Goal: Task Accomplishment & Management: Complete application form

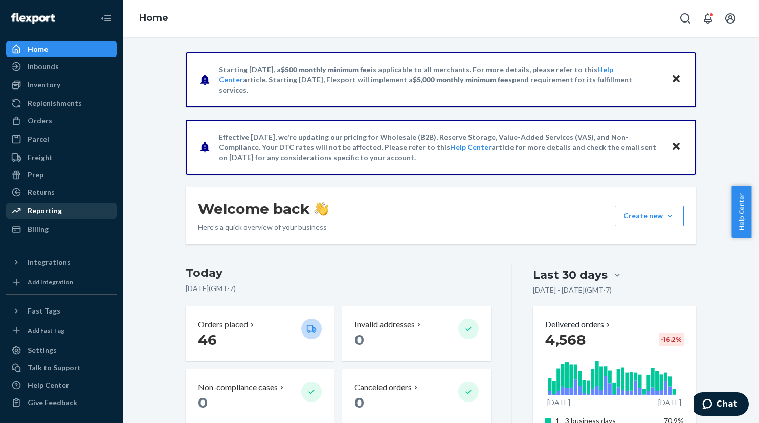
click at [51, 211] on div "Reporting" at bounding box center [45, 210] width 34 height 10
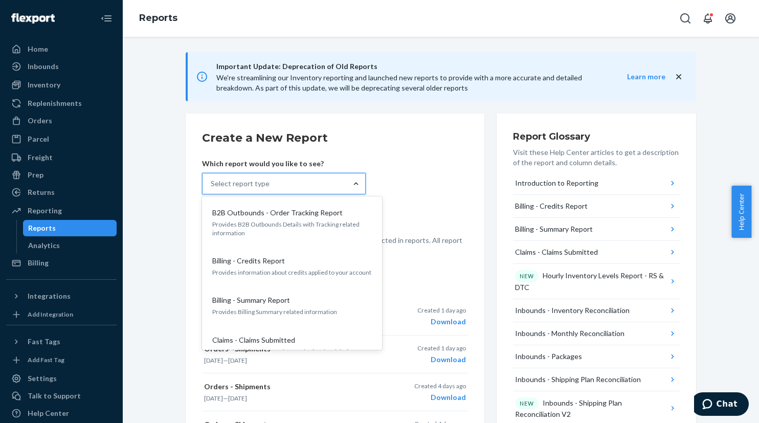
drag, startPoint x: 355, startPoint y: 184, endPoint x: 351, endPoint y: 176, distance: 8.7
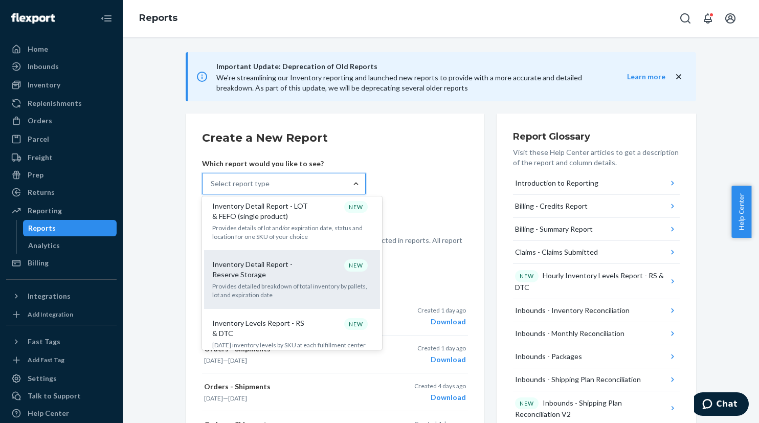
scroll to position [613, 0]
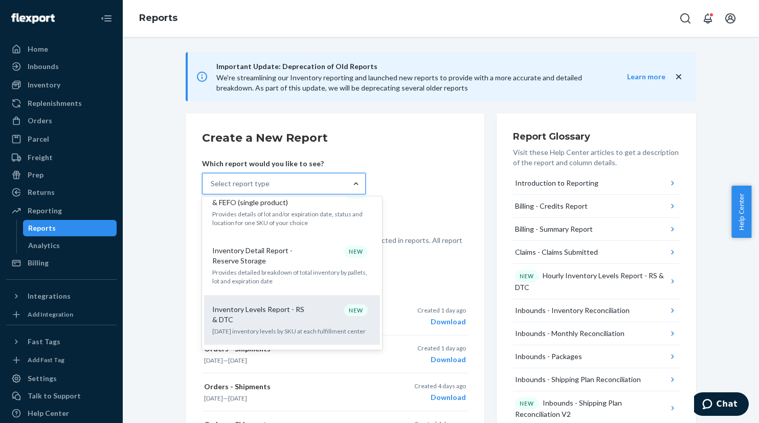
click at [288, 304] on p "Inventory Levels Report - RS & DTC" at bounding box center [261, 314] width 98 height 20
click at [212, 189] on input "option Inventory Levels Report - RS & DTC focused, 15 of 33. 33 results availab…" at bounding box center [211, 183] width 1 height 10
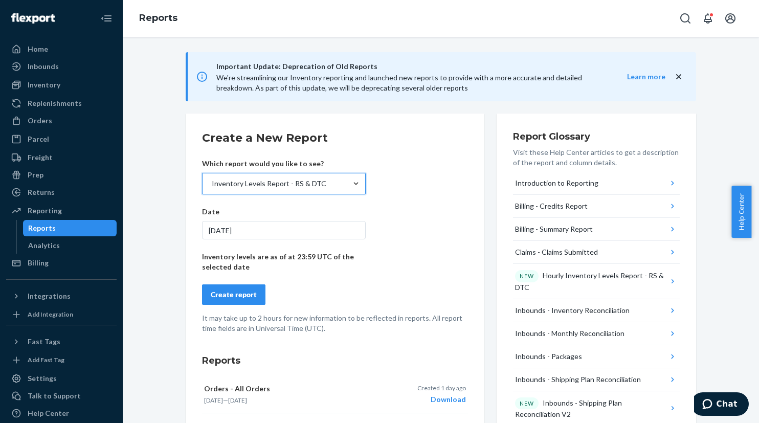
click at [238, 288] on button "Create report" at bounding box center [233, 294] width 63 height 20
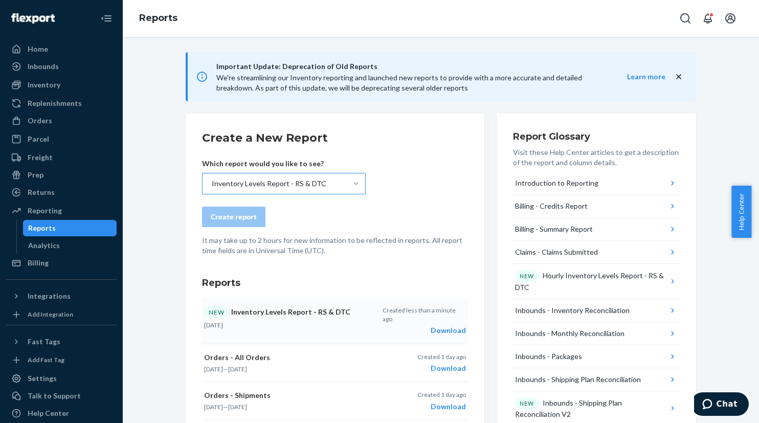
click at [439, 325] on div "Download" at bounding box center [423, 330] width 83 height 10
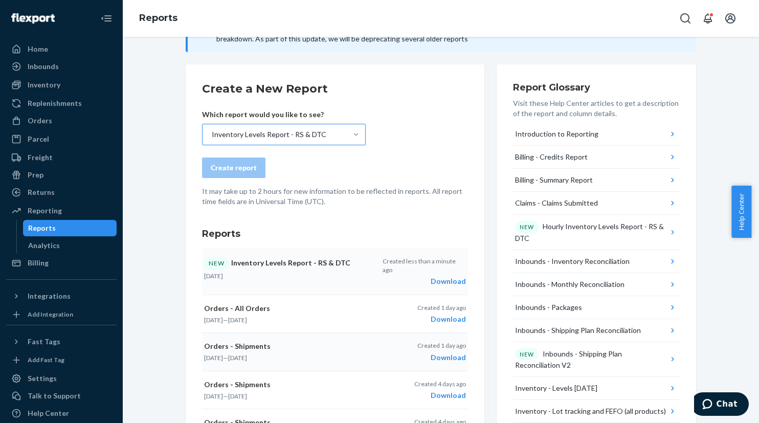
scroll to position [0, 0]
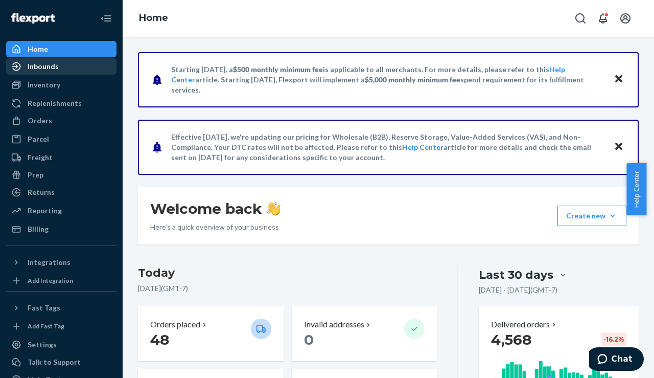
click at [62, 66] on div "Inbounds" at bounding box center [61, 66] width 108 height 14
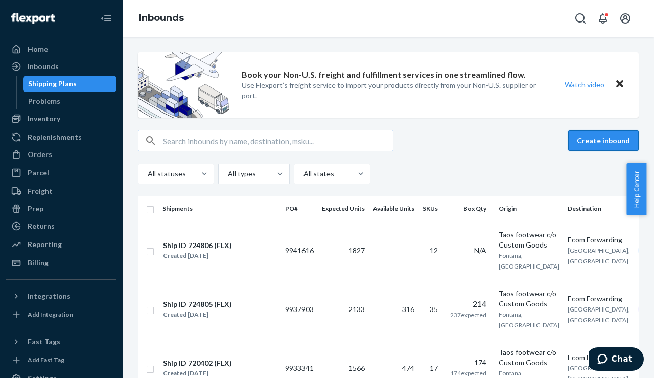
click at [592, 139] on button "Create inbound" at bounding box center [603, 140] width 71 height 20
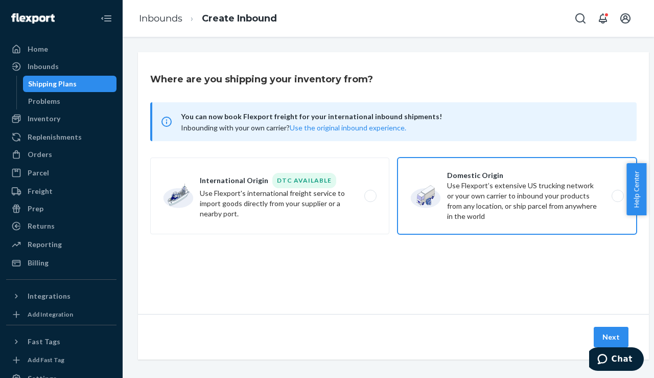
click at [491, 194] on label "Domestic Origin Use Flexport’s extensive US trucking network or your own carrie…" at bounding box center [517, 195] width 239 height 77
click at [618, 194] on input "Domestic Origin Use Flexport’s extensive US trucking network or your own carrie…" at bounding box center [621, 196] width 7 height 7
radio input "true"
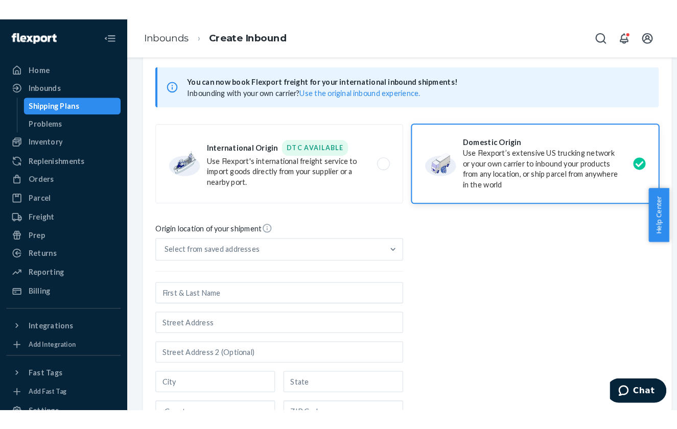
scroll to position [102, 0]
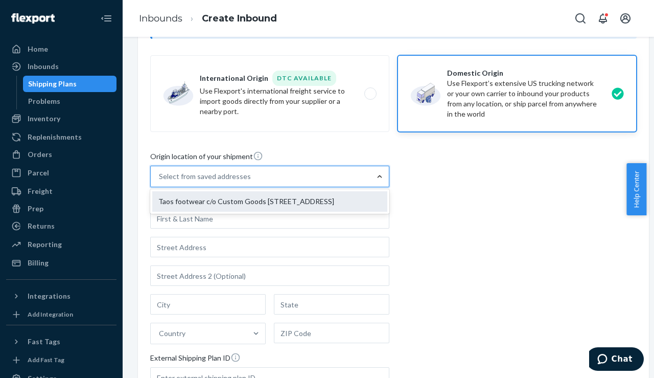
click at [351, 201] on div "Taos footwear c/o Custom Goods [STREET_ADDRESS]" at bounding box center [269, 201] width 235 height 20
click at [160, 181] on input "option Taos footwear c/o Custom Goods [STREET_ADDRESS] focused, 1 of 1. 1 resul…" at bounding box center [159, 176] width 1 height 10
type input "Taos footwear c/o Custom Goods"
type input "Fontana"
type input "CA"
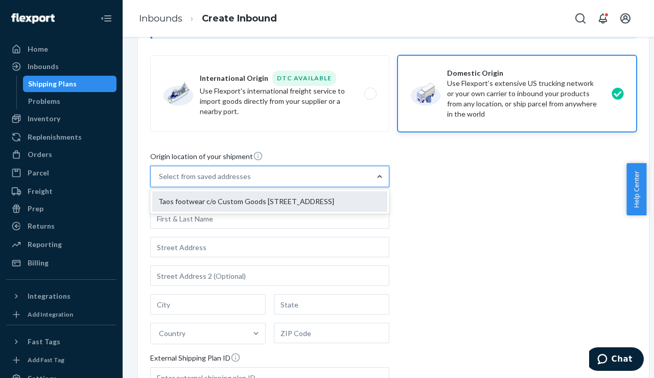
type input "92335"
type input "[STREET_ADDRESS]"
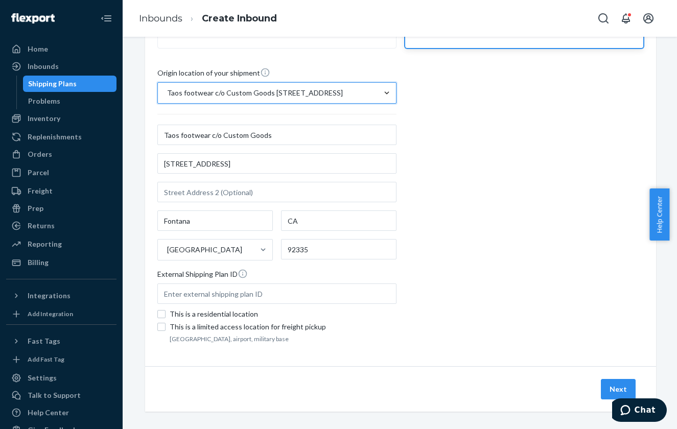
scroll to position [193, 0]
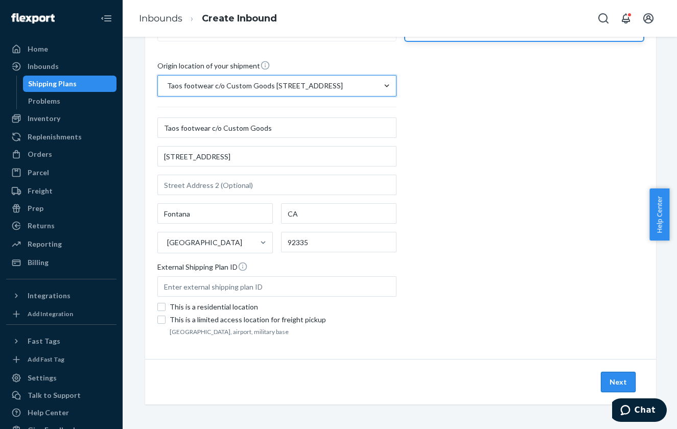
click at [609, 377] on button "Next" at bounding box center [618, 382] width 35 height 20
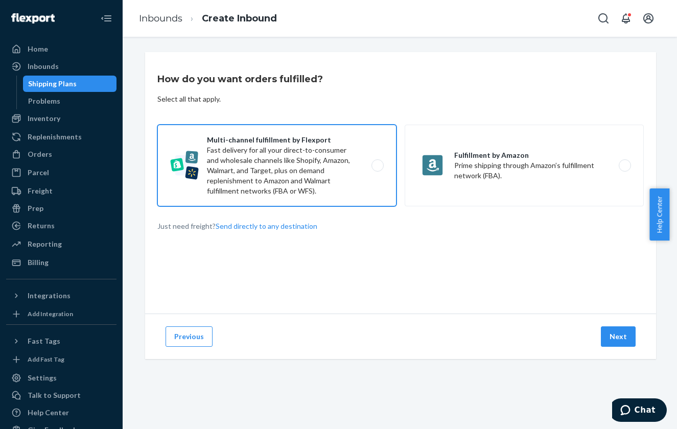
click at [275, 172] on label "Multi-channel fulfillment by Flexport Fast delivery for all your direct-to-cons…" at bounding box center [276, 166] width 239 height 82
click at [377, 169] on input "Multi-channel fulfillment by Flexport Fast delivery for all your direct-to-cons…" at bounding box center [380, 166] width 7 height 7
radio input "true"
click at [615, 336] on button "Next" at bounding box center [618, 337] width 35 height 20
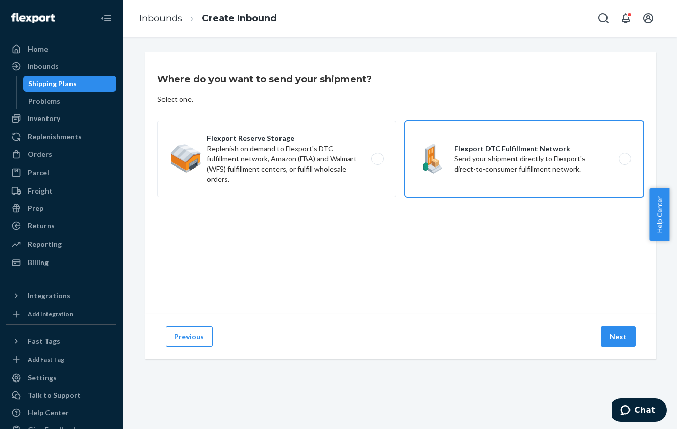
click at [556, 160] on label "Flexport DTC Fulfillment Network Send your shipment directly to Flexport's dire…" at bounding box center [524, 159] width 239 height 77
click at [625, 160] on input "Flexport DTC Fulfillment Network Send your shipment directly to Flexport's dire…" at bounding box center [628, 159] width 7 height 7
radio input "true"
click at [616, 334] on button "Next" at bounding box center [618, 337] width 35 height 20
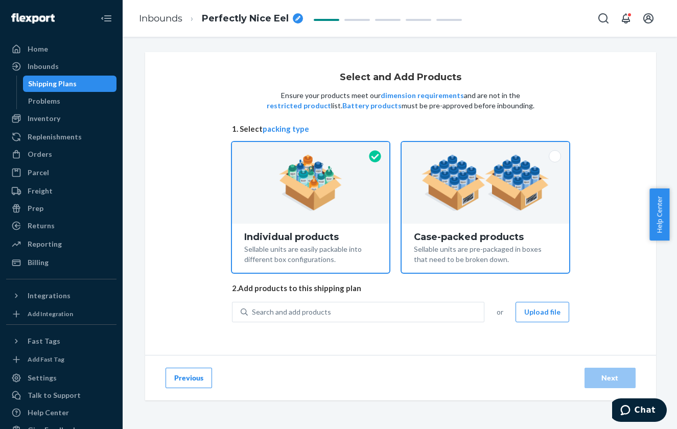
click at [510, 196] on img at bounding box center [485, 183] width 127 height 56
click at [489, 149] on input "Case-packed products Sellable units are pre-packaged in boxes that need to be b…" at bounding box center [485, 145] width 7 height 7
radio input "true"
radio input "false"
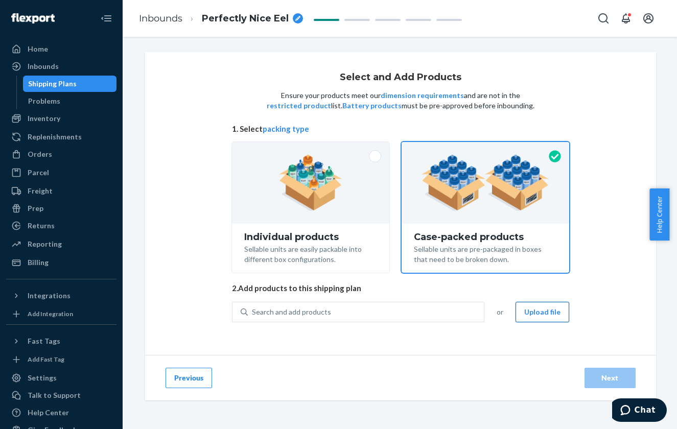
click at [543, 312] on button "Upload file" at bounding box center [543, 312] width 54 height 20
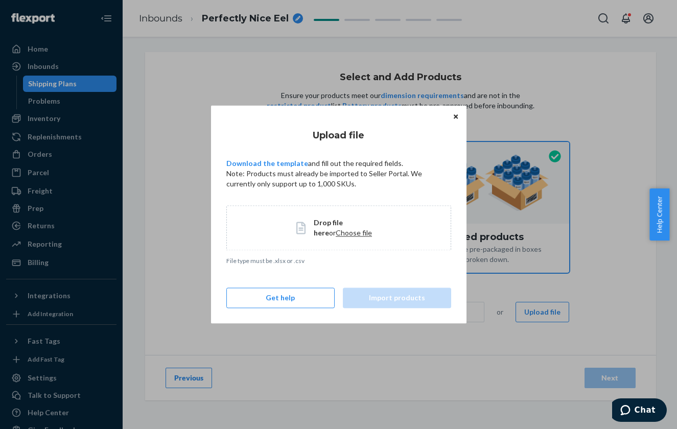
click at [336, 233] on span "Choose file" at bounding box center [354, 232] width 36 height 9
click at [336, 232] on span "Choose file" at bounding box center [354, 232] width 36 height 9
click at [336, 231] on span "Choose file" at bounding box center [354, 232] width 36 height 9
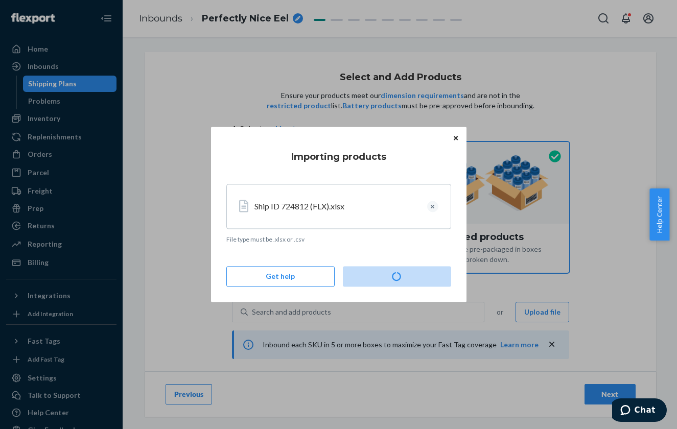
type input "7"
type input "14"
type input "19"
type input "14"
type input "10"
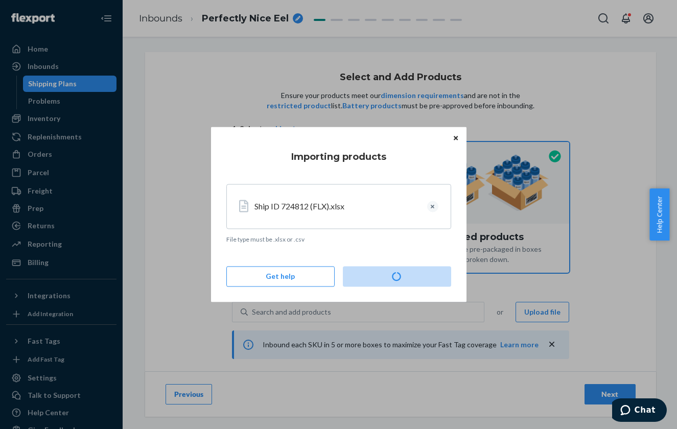
type input "4"
type input "8"
type input "28"
type input "29"
type input "26"
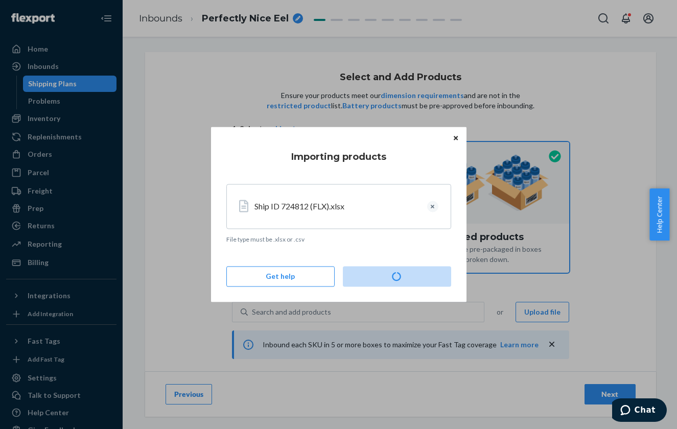
type input "12"
type input "5"
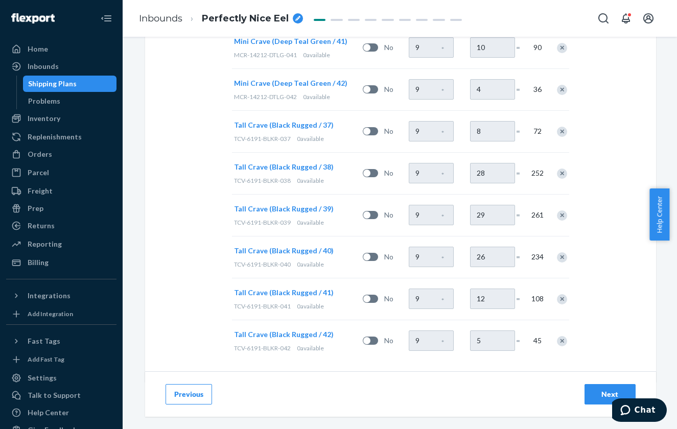
scroll to position [571, 0]
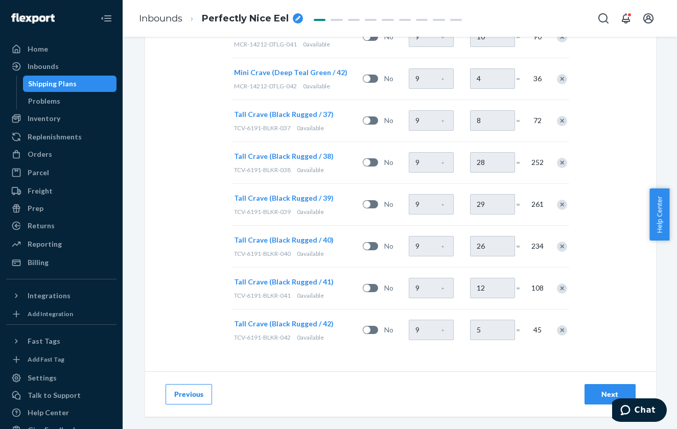
click at [599, 377] on div "Next" at bounding box center [610, 395] width 34 height 10
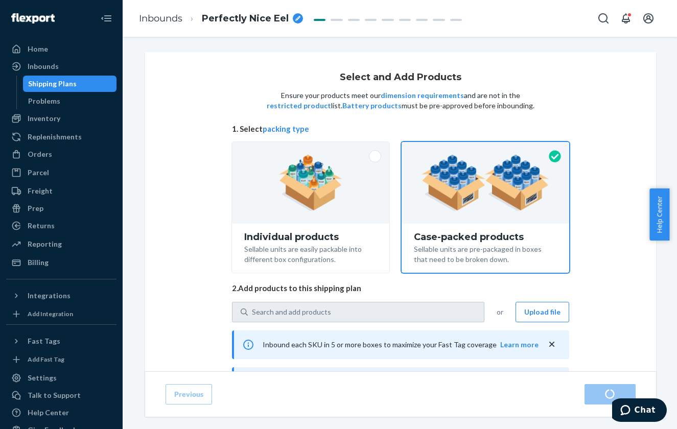
radio input "true"
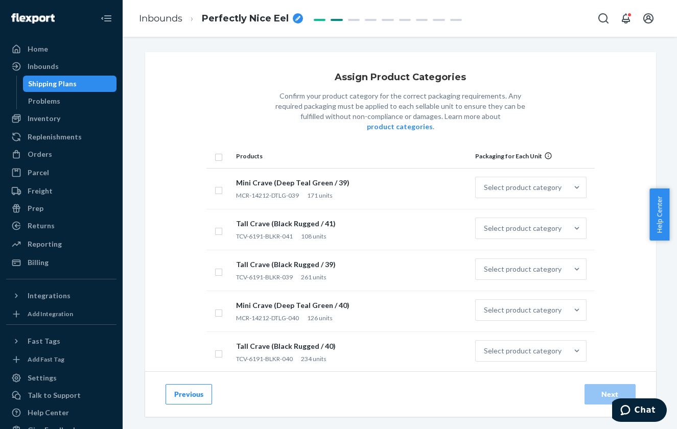
click at [295, 17] on icon "breadcrumbs" at bounding box center [297, 18] width 5 height 5
click at [210, 20] on input "PShip ID 720402 (FLX)" at bounding box center [253, 18] width 102 height 16
type input "Ship ID 720402 (FLX)"
click at [311, 19] on icon "breadcrumbs" at bounding box center [313, 18] width 5 height 5
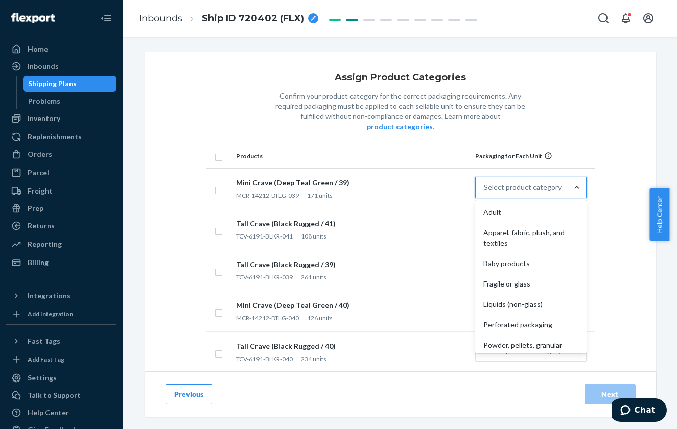
click at [623, 123] on div "Assign Product Categories Confirm your product category for the correct packagi…" at bounding box center [400, 365] width 511 height 627
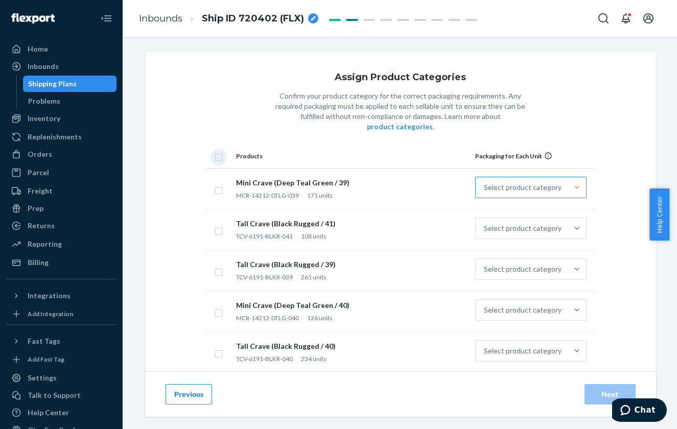
click at [215, 151] on input "checkbox" at bounding box center [219, 156] width 8 height 11
checkbox input "true"
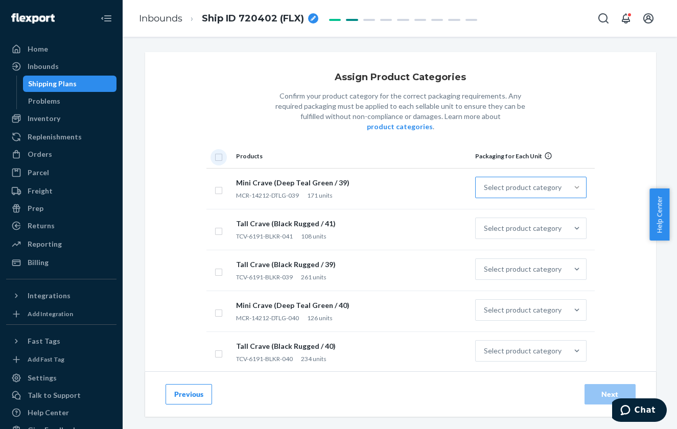
checkbox input "true"
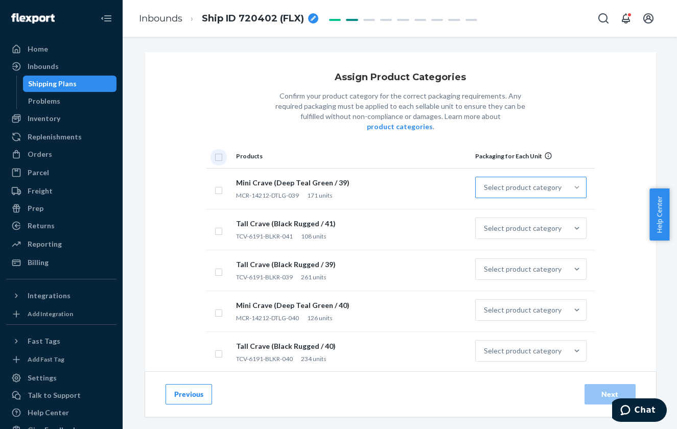
checkbox input "true"
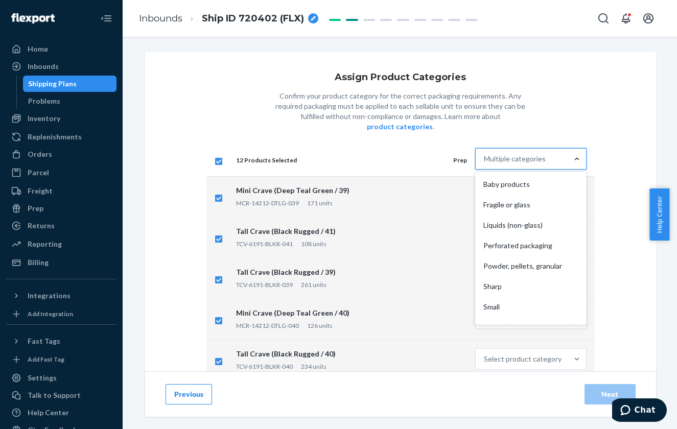
scroll to position [76, 0]
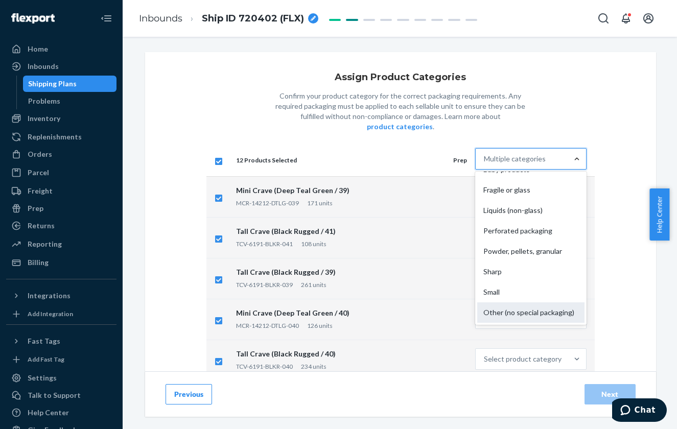
click at [501, 303] on div "Other (no special packaging)" at bounding box center [530, 313] width 107 height 20
click at [485, 164] on input "option Other (no special packaging) focused, 10 of 10. 10 results available. Us…" at bounding box center [484, 159] width 1 height 10
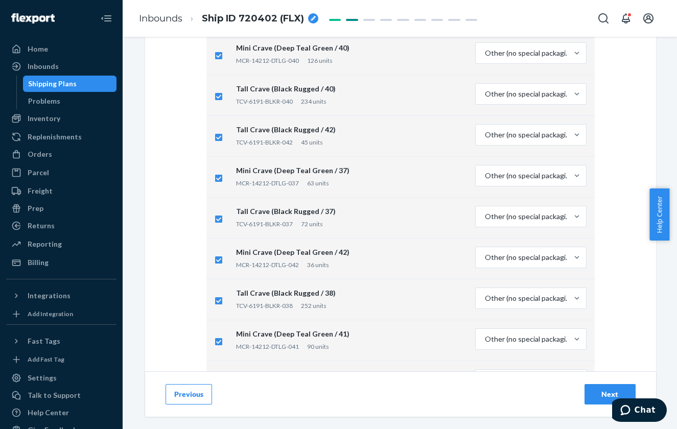
scroll to position [306, 0]
click at [599, 377] on div "Next" at bounding box center [610, 395] width 34 height 10
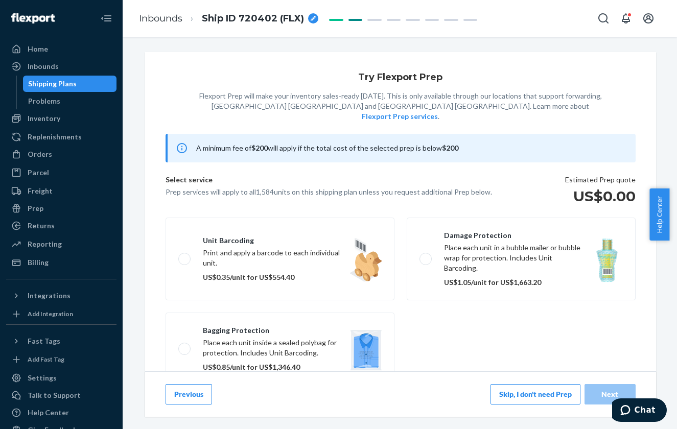
click at [518, 377] on button "Skip, I don't need Prep" at bounding box center [536, 394] width 90 height 20
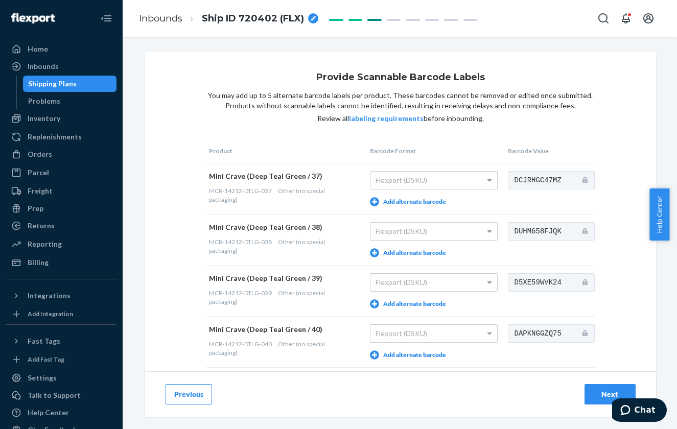
click at [405, 200] on button "Add alternate barcode" at bounding box center [408, 201] width 76 height 9
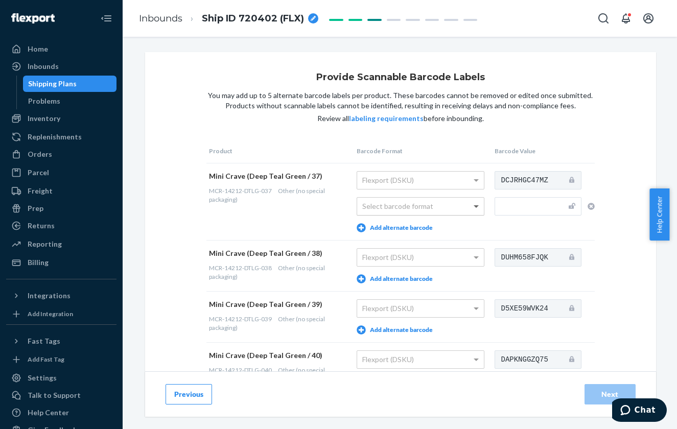
click at [474, 205] on span at bounding box center [476, 207] width 5 height 4
click at [513, 208] on input "text" at bounding box center [538, 206] width 87 height 18
paste input "888362136182"
type input "888362136182"
click at [389, 279] on button "Add alternate barcode" at bounding box center [395, 279] width 76 height 9
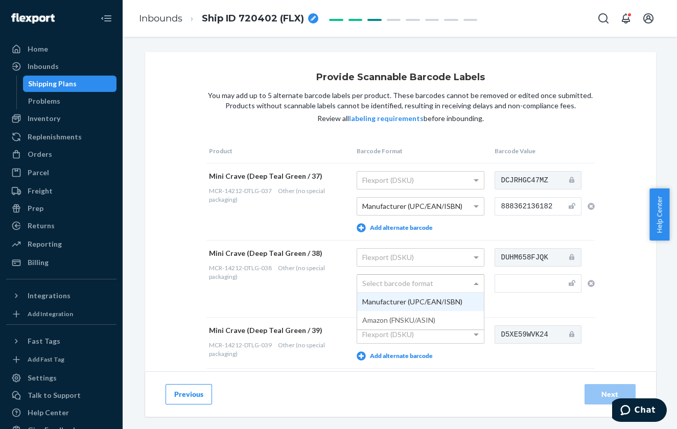
click at [472, 286] on span at bounding box center [477, 283] width 13 height 17
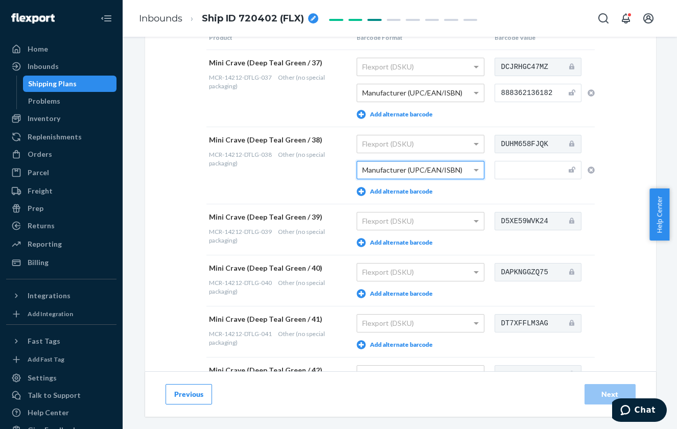
scroll to position [153, 0]
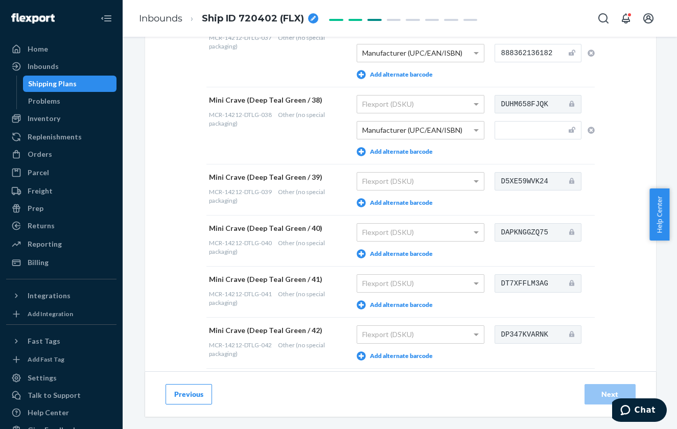
click at [412, 203] on button "Add alternate barcode" at bounding box center [395, 202] width 76 height 9
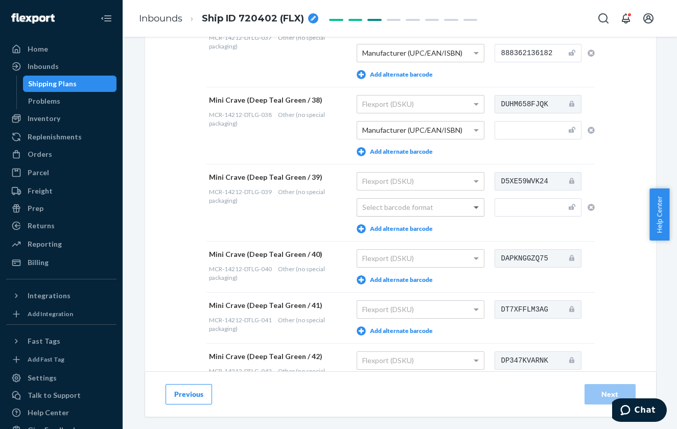
click at [474, 209] on span at bounding box center [477, 207] width 13 height 17
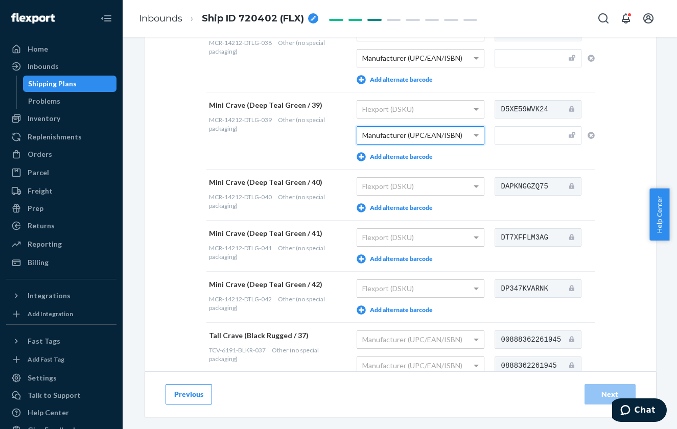
scroll to position [256, 0]
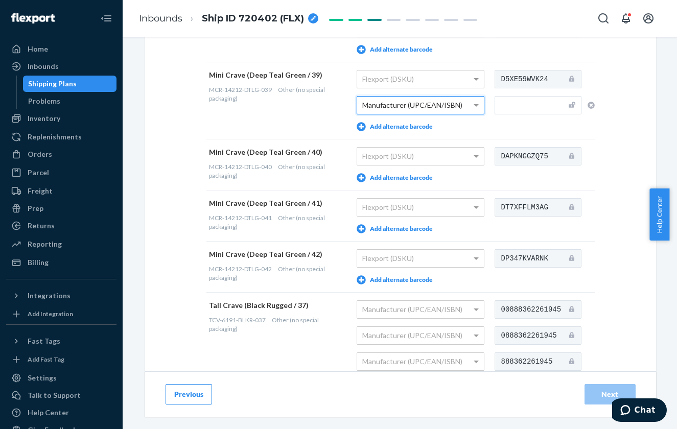
click at [418, 178] on button "Add alternate barcode" at bounding box center [395, 177] width 76 height 9
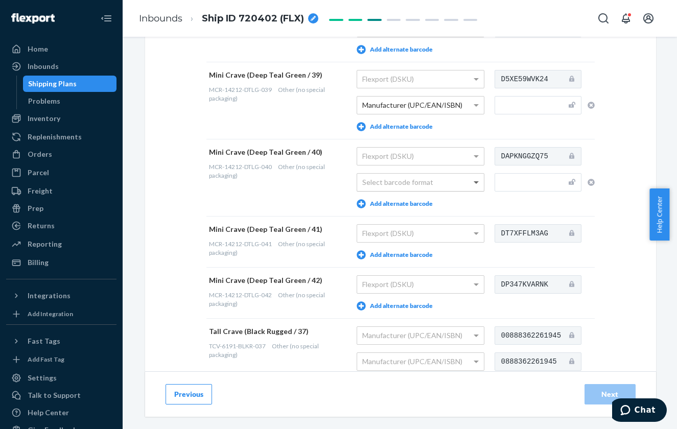
click at [471, 184] on span at bounding box center [477, 182] width 13 height 17
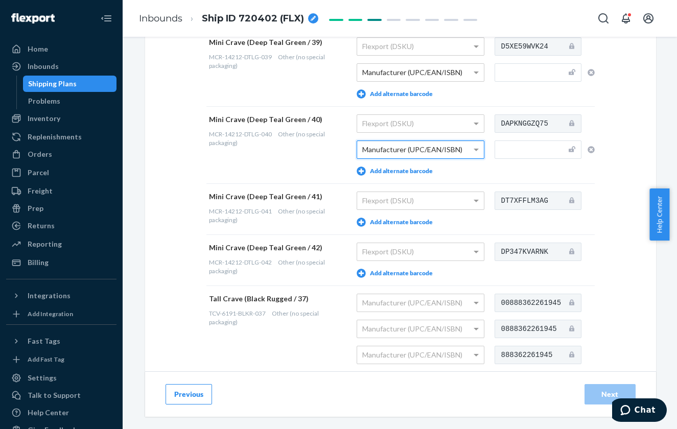
scroll to position [307, 0]
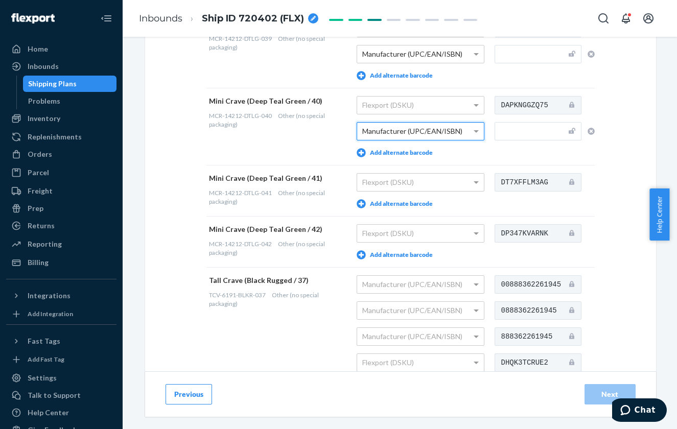
click at [410, 207] on button "Add alternate barcode" at bounding box center [395, 203] width 76 height 9
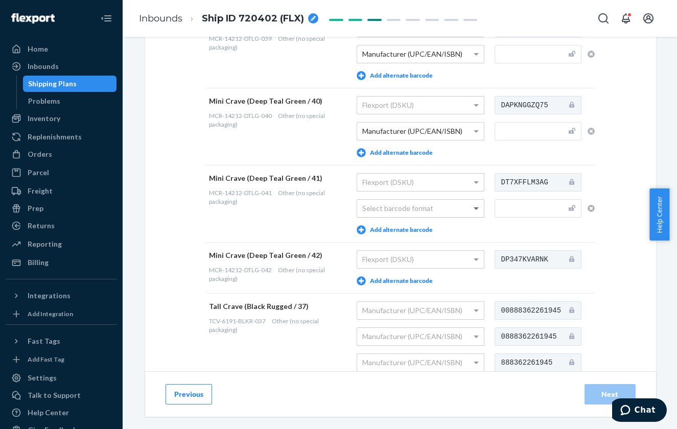
click at [474, 208] on span at bounding box center [476, 210] width 5 height 4
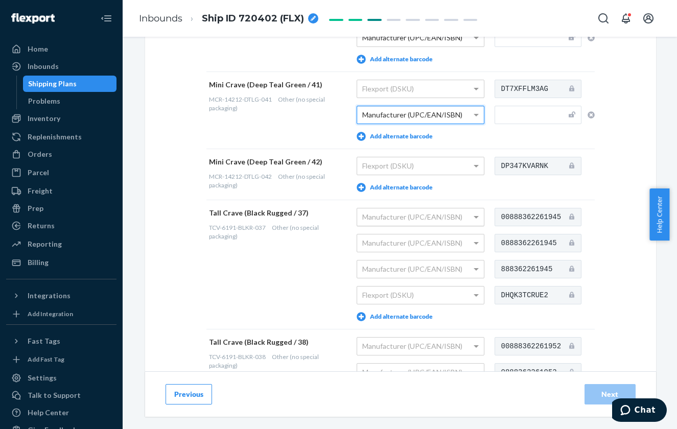
scroll to position [409, 0]
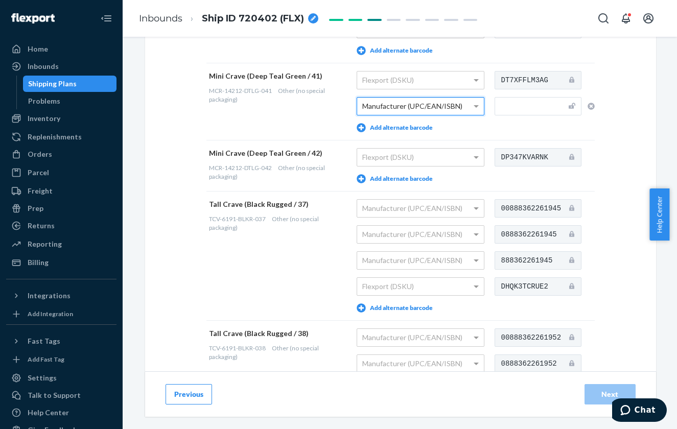
click at [395, 178] on button "Add alternate barcode" at bounding box center [395, 178] width 76 height 9
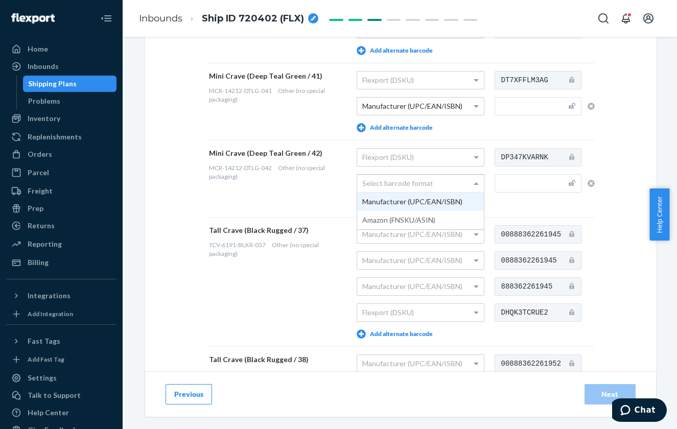
click at [474, 184] on span at bounding box center [476, 183] width 5 height 3
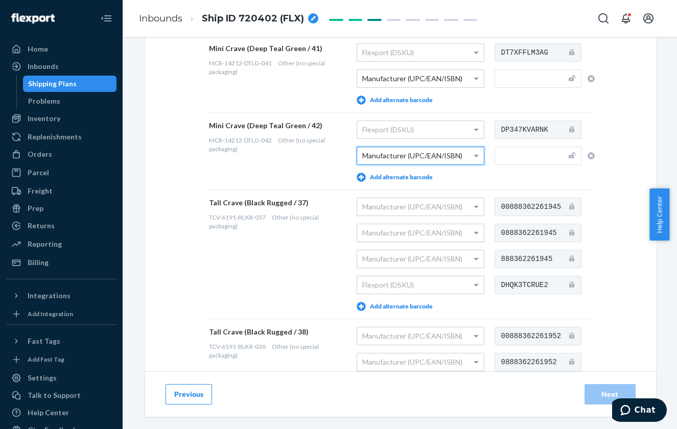
scroll to position [460, 0]
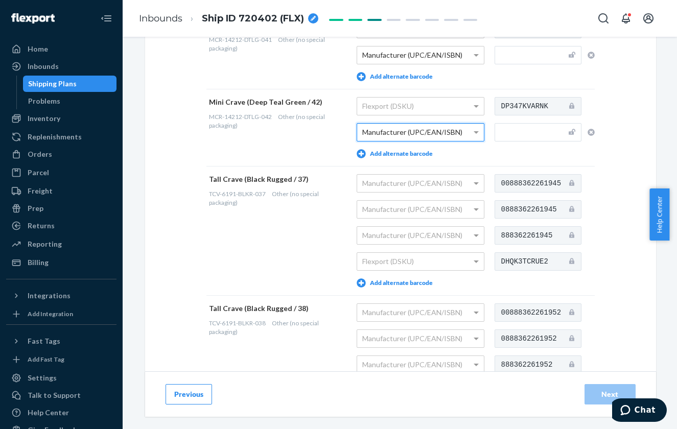
click at [412, 282] on button "Add alternate barcode" at bounding box center [395, 283] width 76 height 9
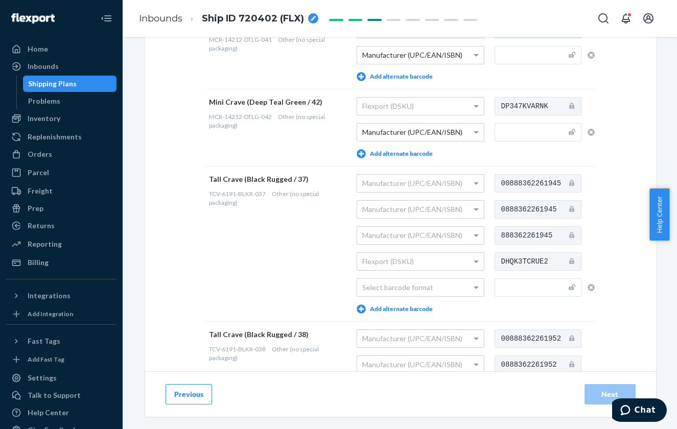
click at [588, 286] on icon "button" at bounding box center [591, 287] width 7 height 7
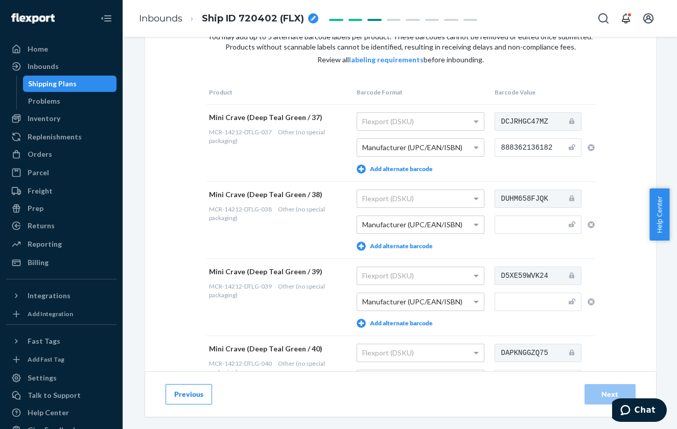
scroll to position [153, 0]
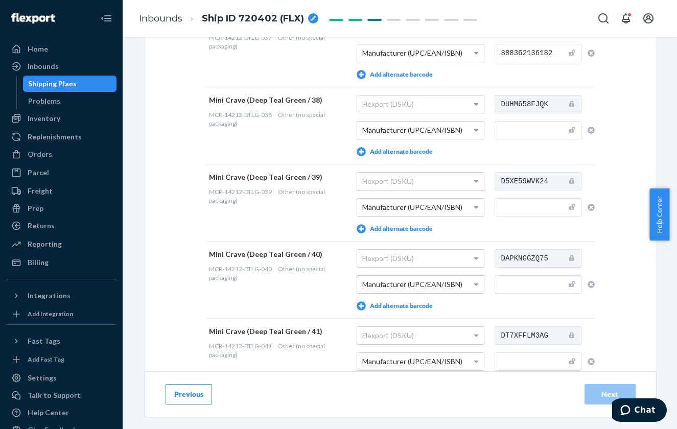
click at [506, 118] on td "DUHM658FJQK" at bounding box center [543, 125] width 103 height 77
click at [505, 128] on input "text" at bounding box center [538, 130] width 87 height 18
paste input "888362136205"
type input "888362136205"
drag, startPoint x: 502, startPoint y: 196, endPoint x: 503, endPoint y: 202, distance: 5.7
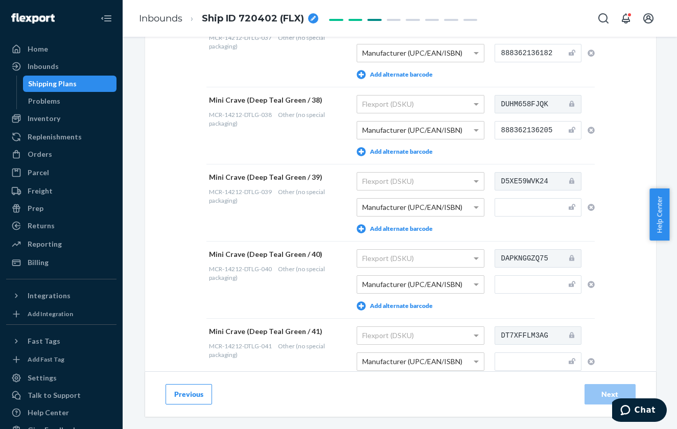
click at [502, 202] on td "D5XE59WVK24" at bounding box center [543, 202] width 103 height 77
click at [504, 204] on input "text" at bounding box center [538, 207] width 87 height 18
paste input "888362136229"
type input "888362136229"
click at [513, 284] on input "text" at bounding box center [538, 285] width 87 height 18
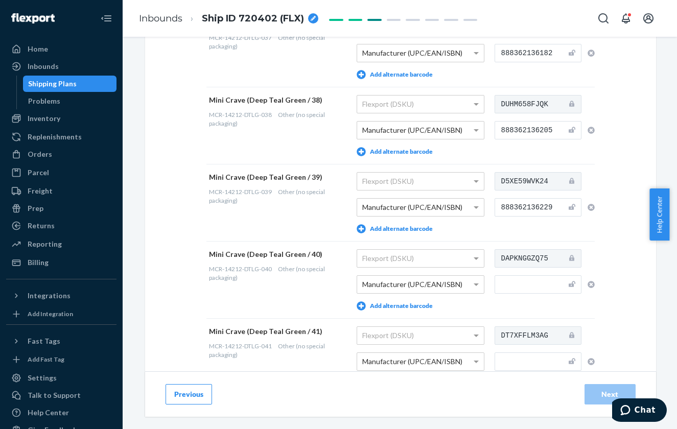
paste input "888362136243"
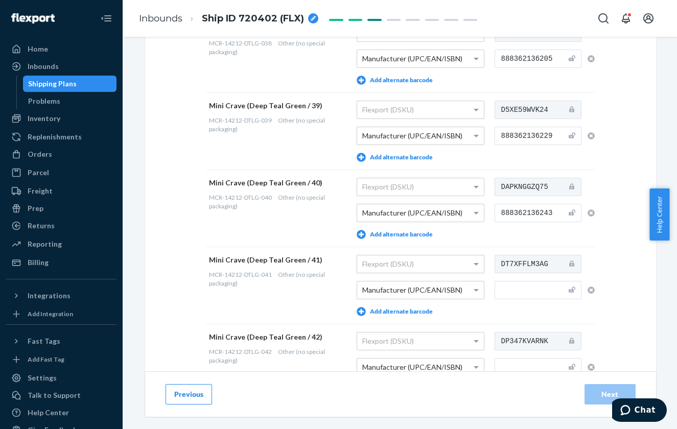
scroll to position [256, 0]
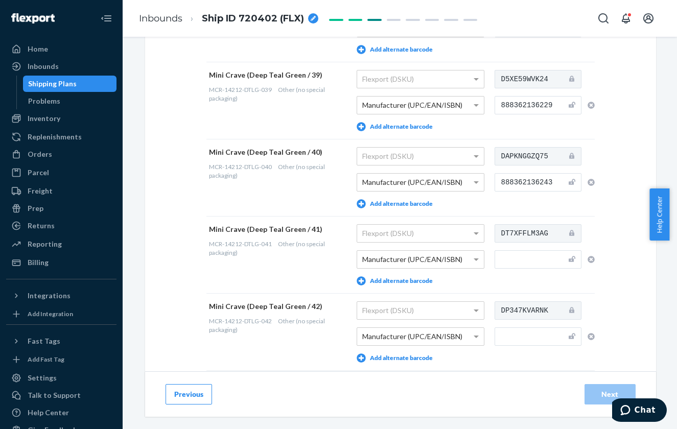
type input "888362136243"
click at [505, 258] on input "text" at bounding box center [538, 259] width 87 height 18
paste input "888362136267"
type input "888362136267"
click at [519, 335] on input "text" at bounding box center [538, 337] width 87 height 18
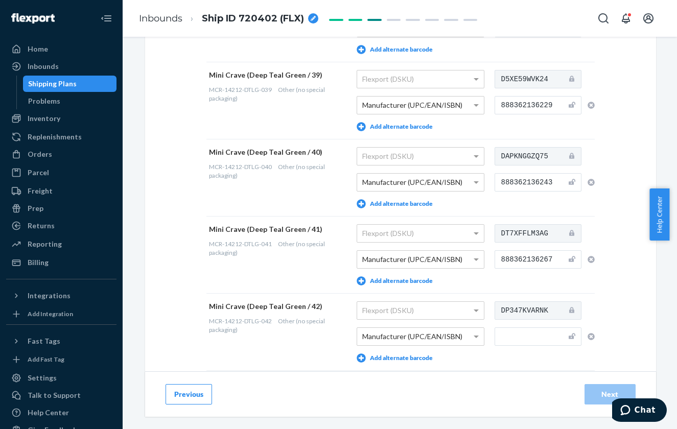
paste input "888362136281"
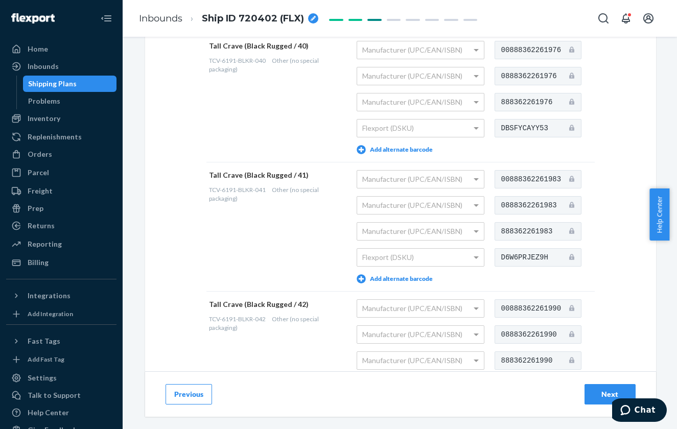
scroll to position [1083, 0]
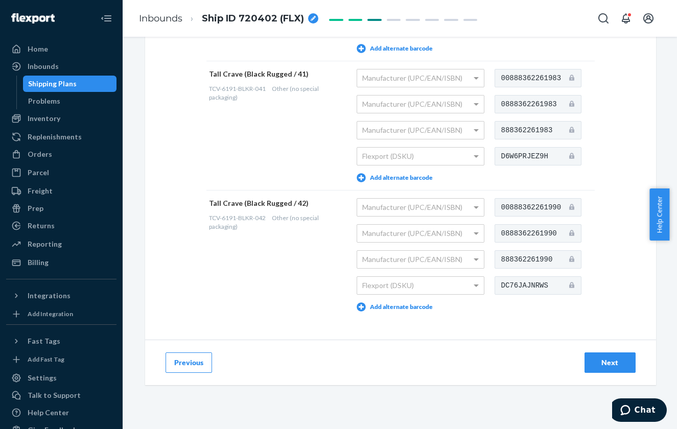
type input "888362136281"
click at [600, 362] on div "Next" at bounding box center [610, 363] width 34 height 10
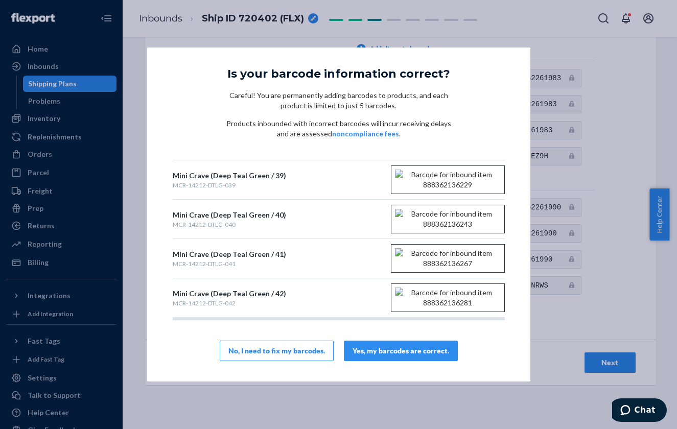
scroll to position [167, 0]
click at [401, 349] on div "Yes, my barcodes are correct." at bounding box center [401, 351] width 97 height 10
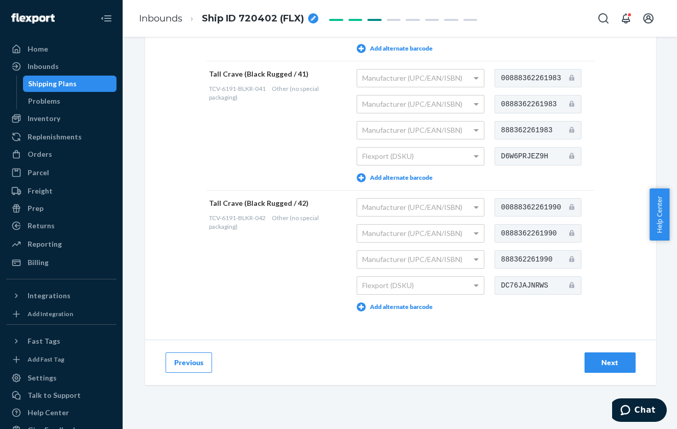
click at [606, 359] on div "Next" at bounding box center [610, 363] width 34 height 10
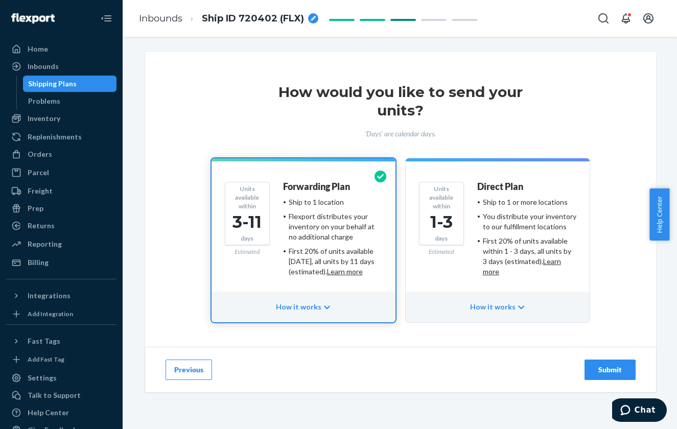
click at [602, 370] on div "Submit" at bounding box center [610, 370] width 34 height 10
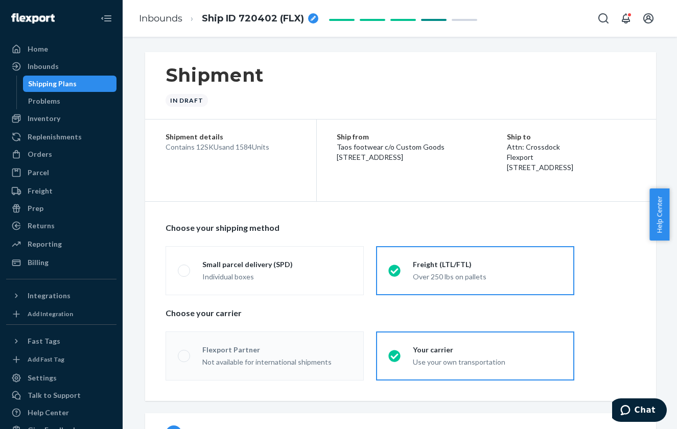
radio input "true"
radio input "false"
radio input "true"
radio input "false"
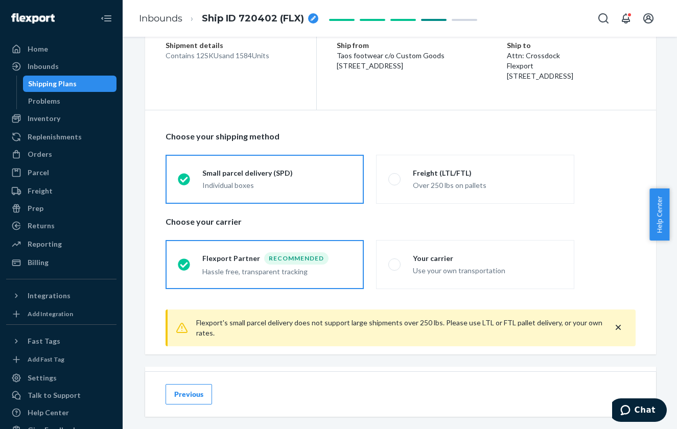
scroll to position [102, 0]
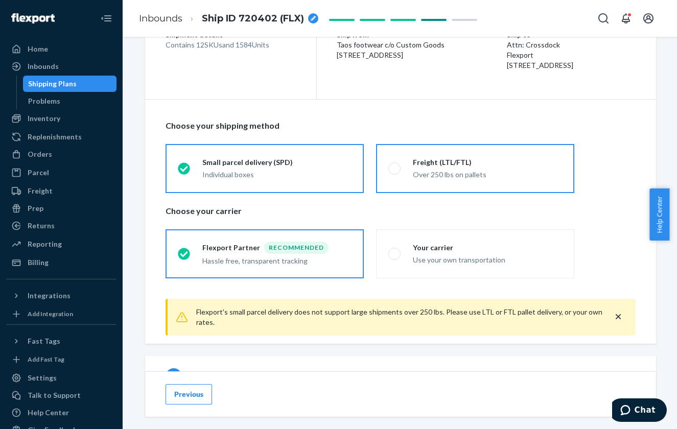
click at [388, 166] on span at bounding box center [394, 169] width 12 height 12
click at [388, 166] on input "Freight (LTL/FTL) Over 250 lbs on pallets" at bounding box center [391, 168] width 7 height 7
radio input "true"
radio input "false"
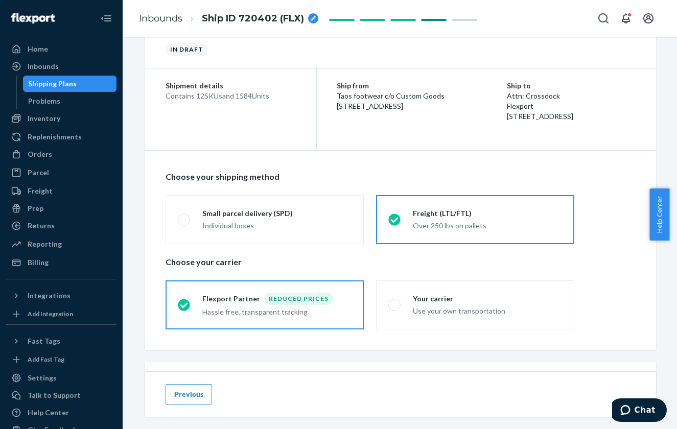
scroll to position [204, 0]
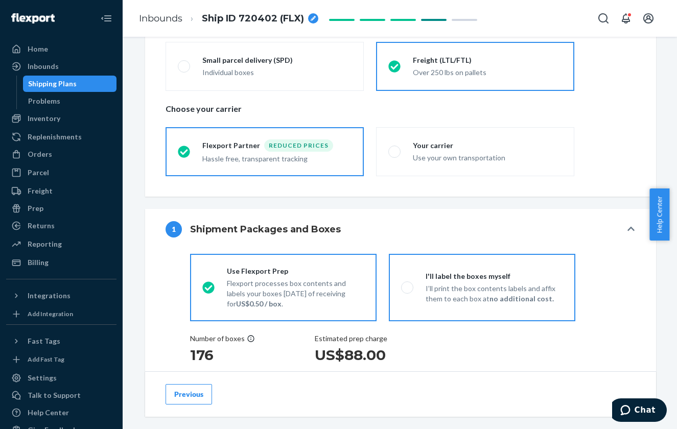
click at [402, 288] on span at bounding box center [407, 288] width 12 height 12
click at [402, 288] on input "I'll label the boxes myself I’ll print the box contents labels and affix them t…" at bounding box center [404, 287] width 7 height 7
radio input "true"
radio input "false"
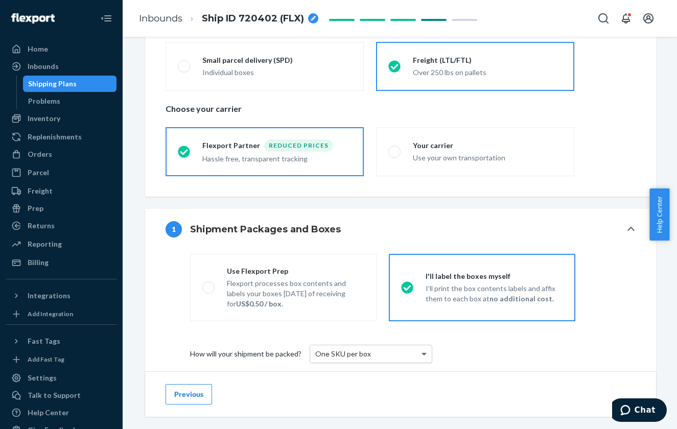
click at [422, 354] on span at bounding box center [424, 355] width 5 height 4
click at [422, 354] on span at bounding box center [424, 354] width 5 height 3
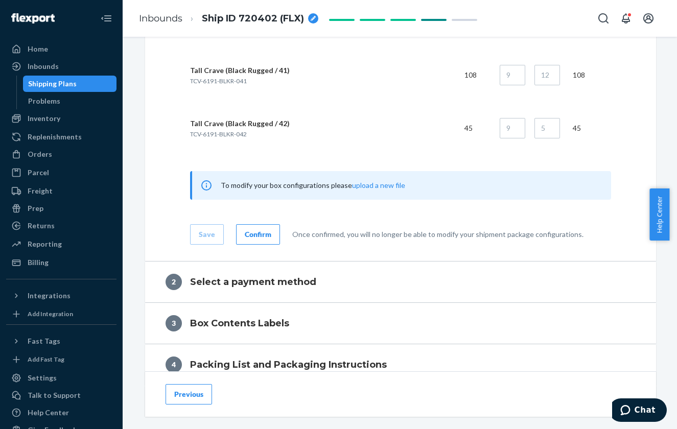
scroll to position [1176, 0]
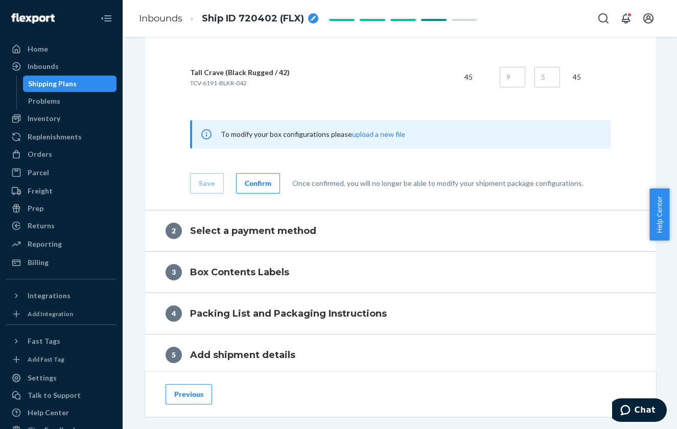
click at [252, 181] on div "Confirm" at bounding box center [258, 183] width 27 height 10
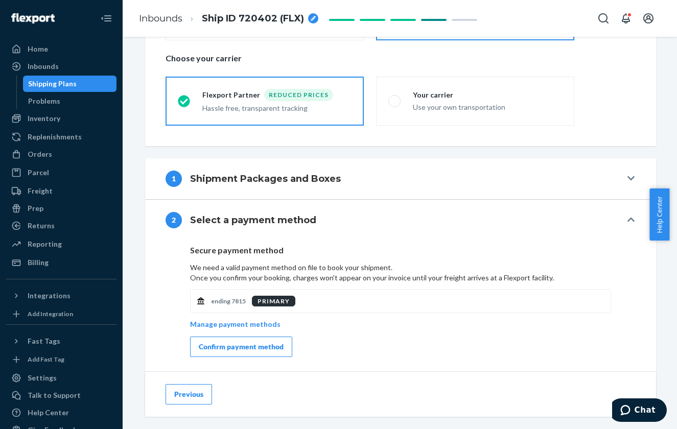
scroll to position [256, 0]
click at [628, 179] on icon at bounding box center [631, 178] width 7 height 4
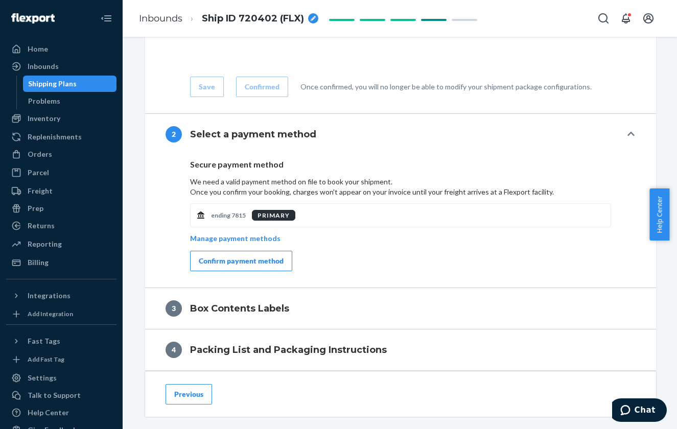
scroll to position [1227, 0]
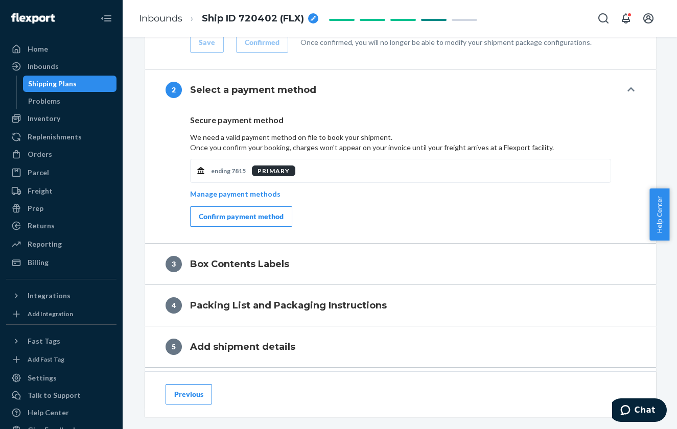
click at [256, 210] on button "Confirm payment method" at bounding box center [241, 217] width 102 height 20
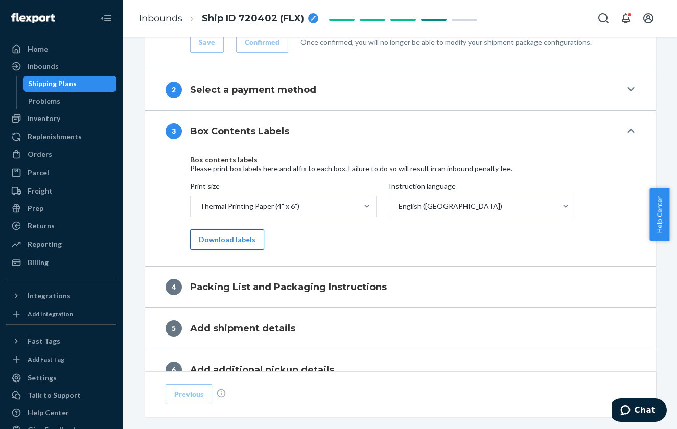
click at [223, 235] on button "Download labels" at bounding box center [227, 240] width 74 height 20
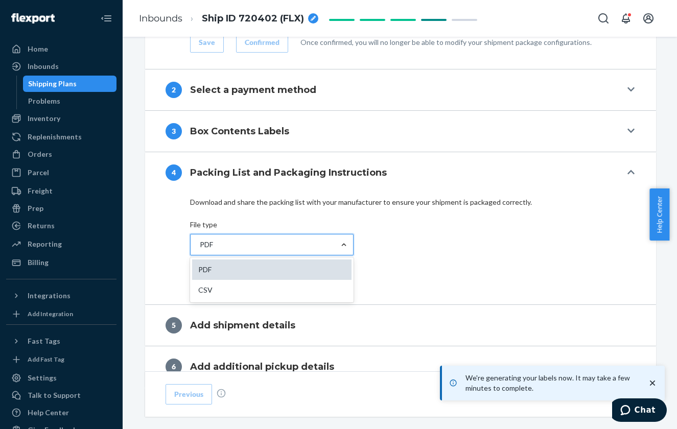
click at [264, 265] on div "PDF" at bounding box center [271, 270] width 159 height 20
click at [200, 250] on input "option PDF focused, 1 of 2. 2 results available. Use Up and Down to choose opti…" at bounding box center [199, 245] width 1 height 10
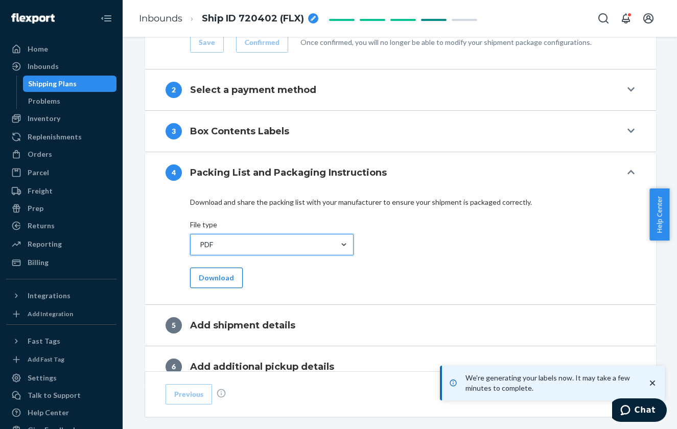
click at [213, 278] on button "Download" at bounding box center [216, 278] width 53 height 20
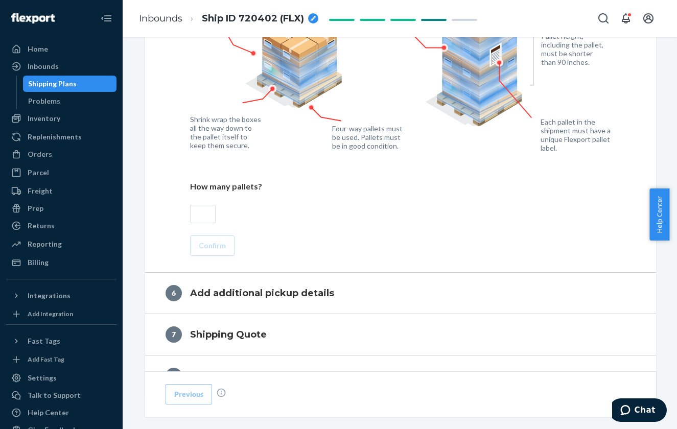
scroll to position [1585, 0]
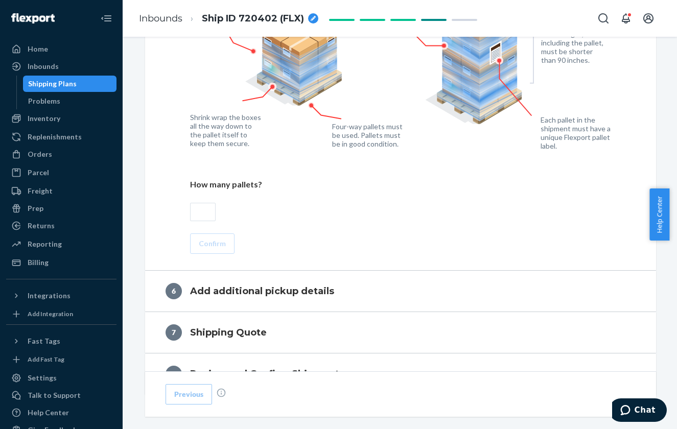
click at [197, 211] on input "text" at bounding box center [203, 212] width 26 height 18
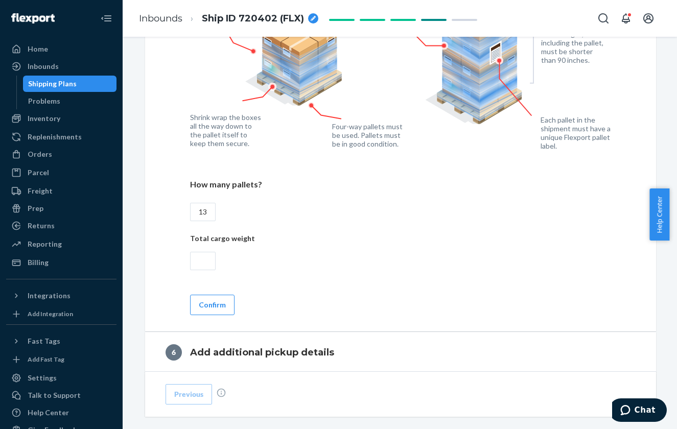
type input "13"
click at [193, 259] on input "text" at bounding box center [203, 261] width 26 height 18
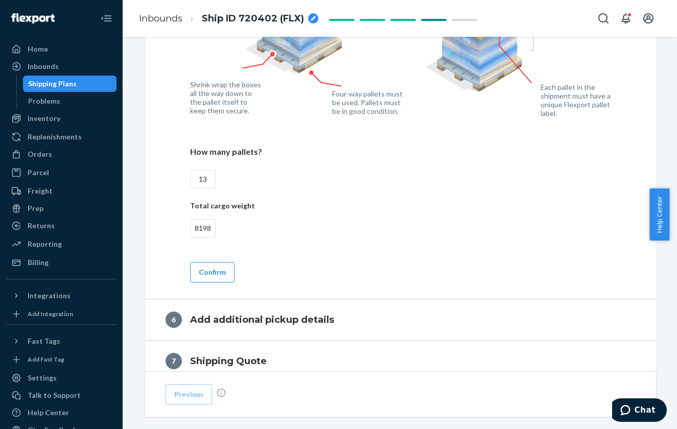
scroll to position [1636, 0]
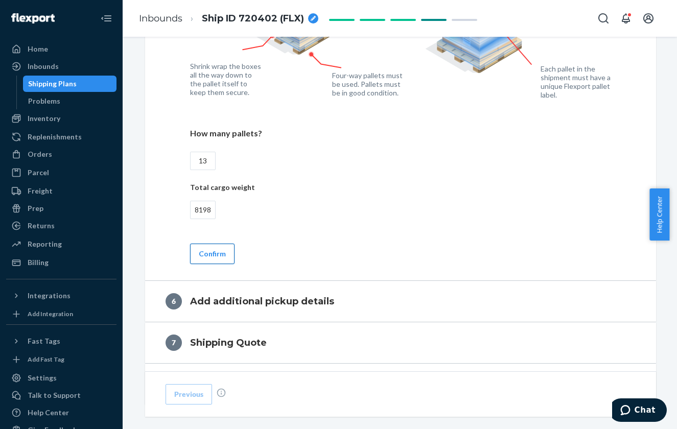
type input "8198"
drag, startPoint x: 204, startPoint y: 249, endPoint x: 261, endPoint y: 250, distance: 56.3
click at [204, 249] on button "Confirm" at bounding box center [212, 254] width 44 height 20
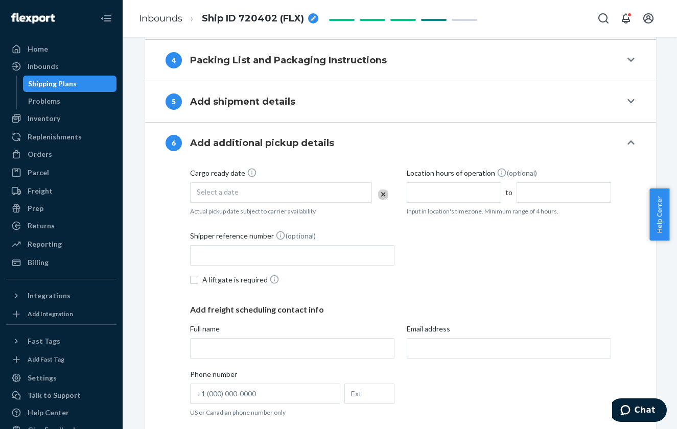
scroll to position [1327, 0]
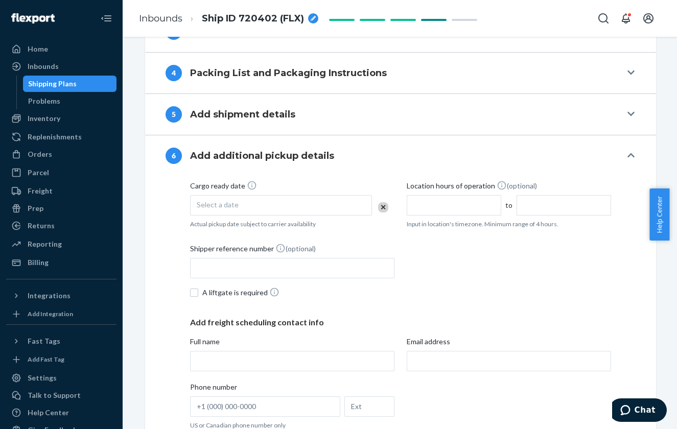
click at [317, 199] on div "Select a date" at bounding box center [281, 205] width 182 height 20
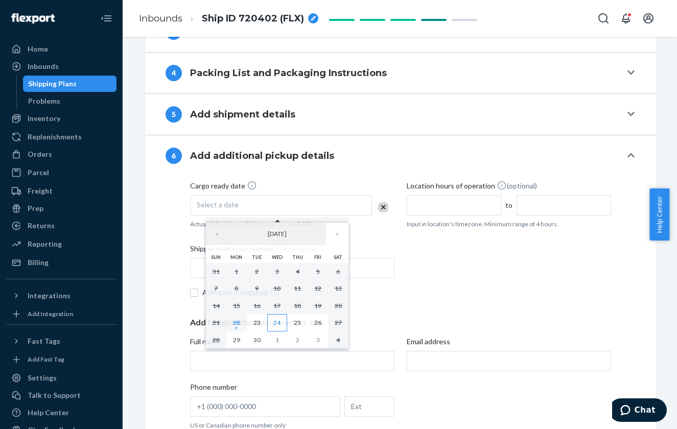
click at [281, 321] on abbr "24" at bounding box center [276, 323] width 7 height 8
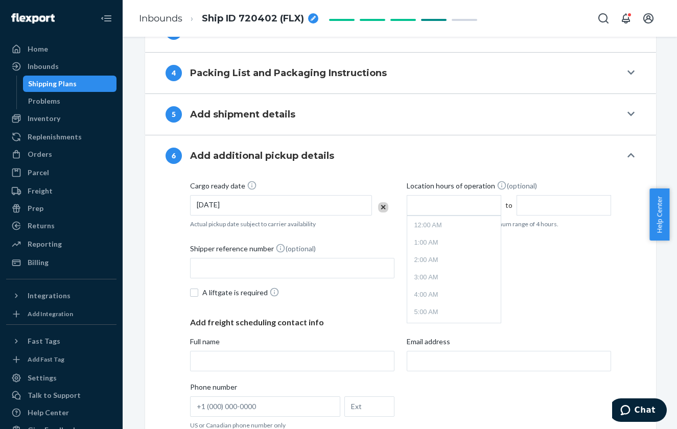
click at [458, 209] on input "text" at bounding box center [454, 205] width 95 height 20
type input "7:00 AM"
click at [560, 202] on input "11:00 AM" at bounding box center [564, 205] width 95 height 20
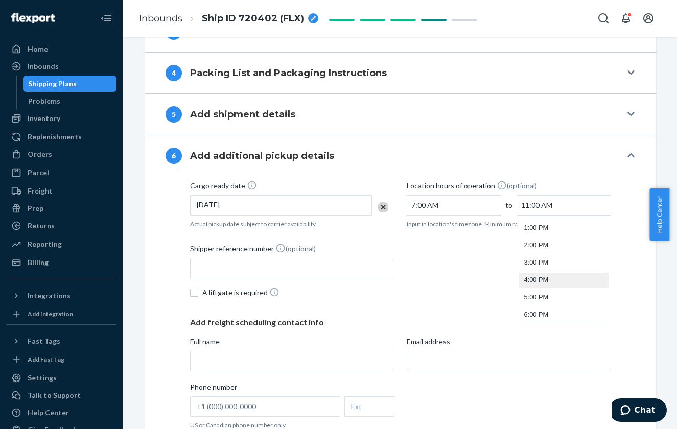
scroll to position [250, 0]
click at [548, 266] on li "5:00 PM" at bounding box center [563, 271] width 89 height 15
type input "5:00 PM"
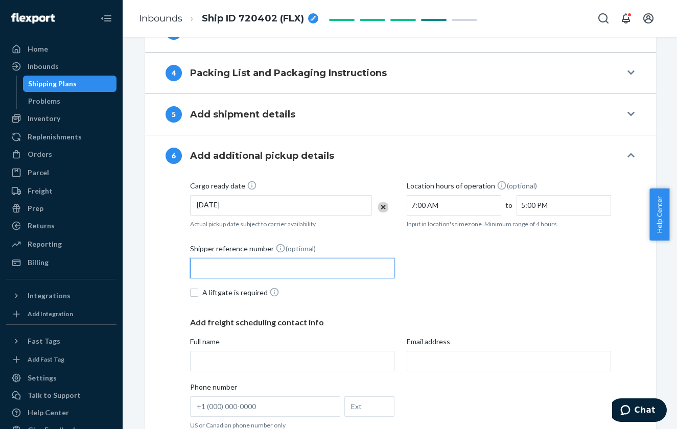
click at [282, 272] on input "Shipper reference number (optional)" at bounding box center [292, 268] width 204 height 20
type input "s"
type input "Ship ID 724812"
click at [312, 16] on icon "breadcrumbs" at bounding box center [313, 18] width 5 height 5
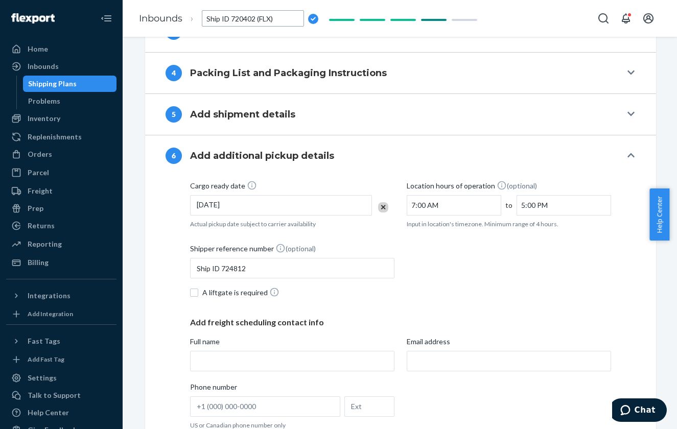
click at [240, 20] on input "Ship ID 720402 (FLX)" at bounding box center [253, 18] width 102 height 16
type input "Ship ID 724812(FLX)"
click at [273, 16] on span "Ship ID 724812(FLX)" at bounding box center [250, 18] width 96 height 13
click at [256, 17] on input "Ship ID 724812(FLX)" at bounding box center [253, 18] width 102 height 16
type input "Ship ID 724812 (FLX)"
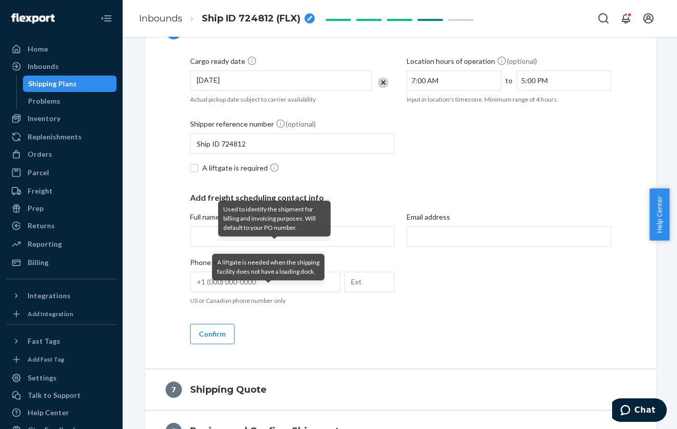
scroll to position [1480, 0]
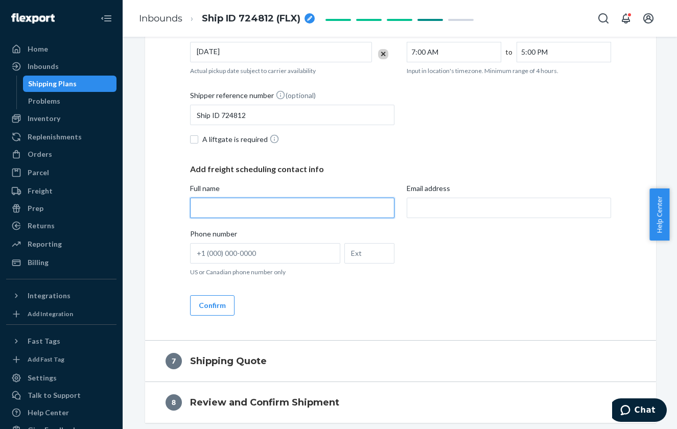
click at [196, 205] on input "Full name" at bounding box center [292, 208] width 204 height 20
type input "[PERSON_NAME]"
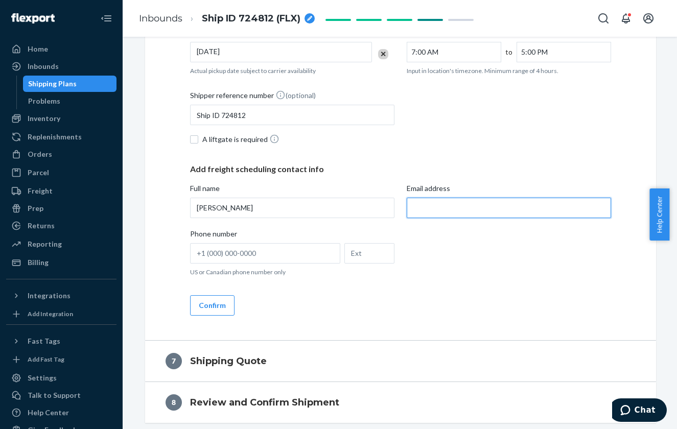
click at [439, 209] on input "Email address" at bounding box center [509, 208] width 204 height 20
type input "[PERSON_NAME][EMAIL_ADDRESS][PERSON_NAME][DOMAIN_NAME]"
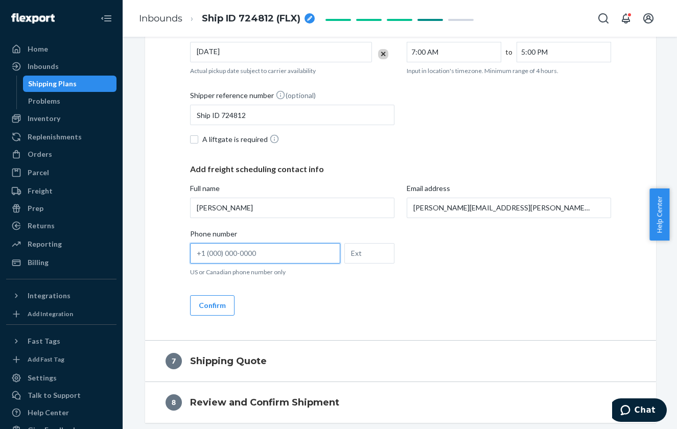
click at [266, 252] on input "Phone number US or Canadian phone number only" at bounding box center [265, 253] width 150 height 20
type input "[PHONE_NUMBER]"
click at [208, 307] on button "Confirm" at bounding box center [212, 305] width 44 height 20
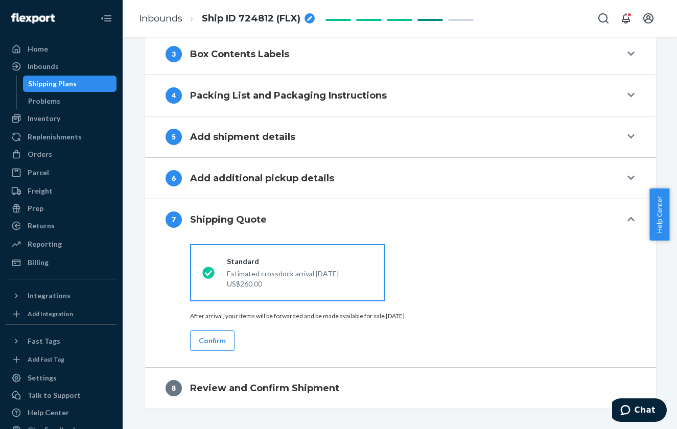
scroll to position [1341, 0]
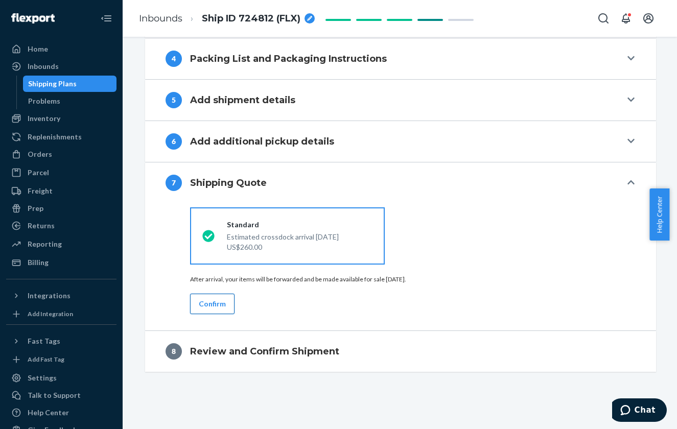
click at [210, 301] on button "Confirm" at bounding box center [212, 304] width 44 height 20
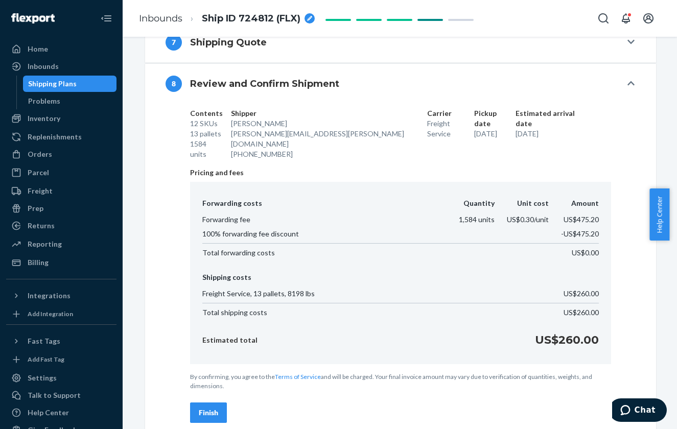
scroll to position [1539, 0]
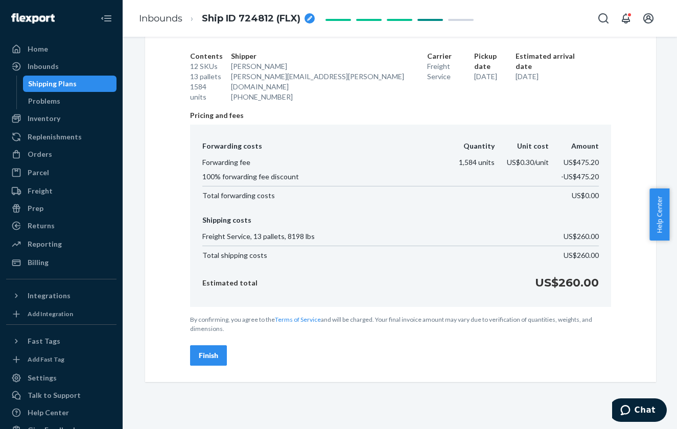
click at [199, 351] on div "Finish" at bounding box center [208, 356] width 19 height 10
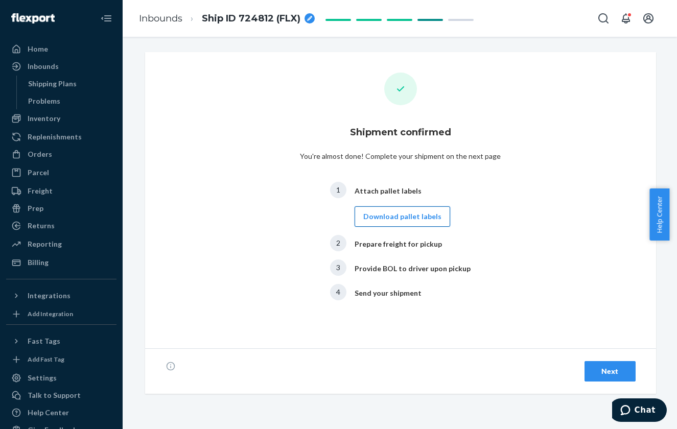
click at [413, 215] on button "Download pallet labels" at bounding box center [403, 217] width 96 height 20
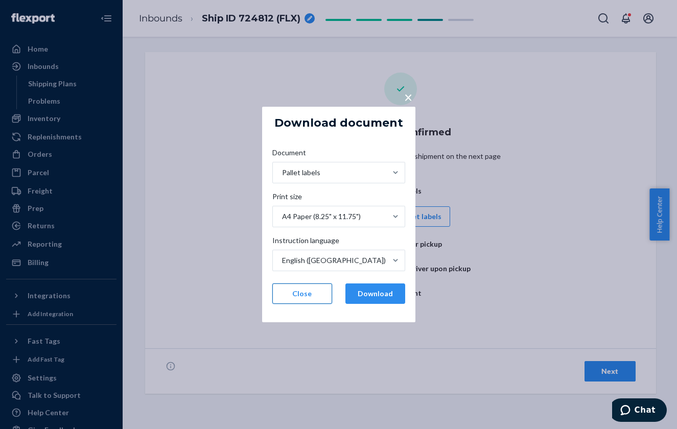
click at [307, 294] on button "Close" at bounding box center [302, 294] width 60 height 20
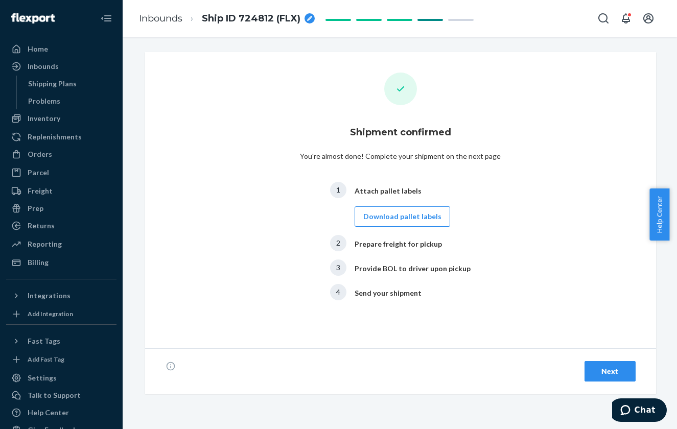
click at [604, 372] on div "Next" at bounding box center [610, 372] width 34 height 10
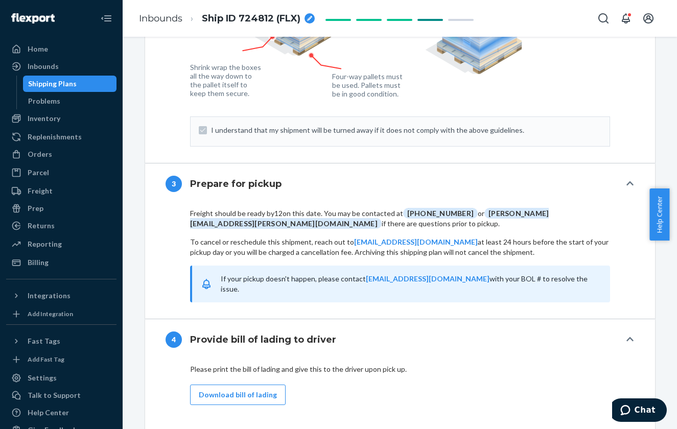
scroll to position [1022, 0]
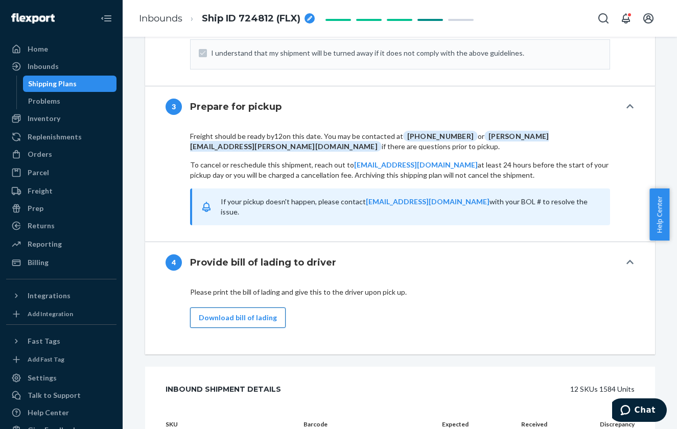
click at [245, 308] on button "Download bill of lading" at bounding box center [238, 318] width 96 height 20
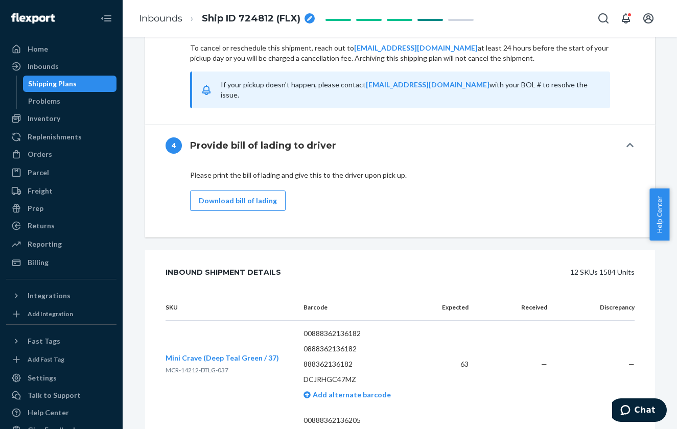
scroll to position [1037, 0]
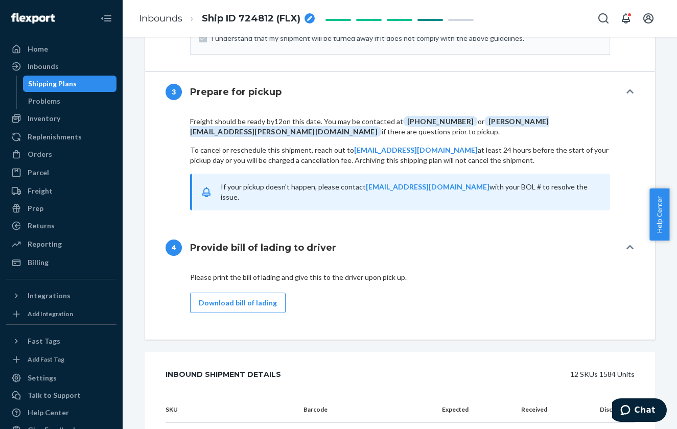
drag, startPoint x: 673, startPoint y: 231, endPoint x: 694, endPoint y: 393, distance: 162.9
click at [654, 377] on html "Home Inbounds Shipping Plans Problems Inventory Products Replenishments Orders …" at bounding box center [338, 214] width 677 height 429
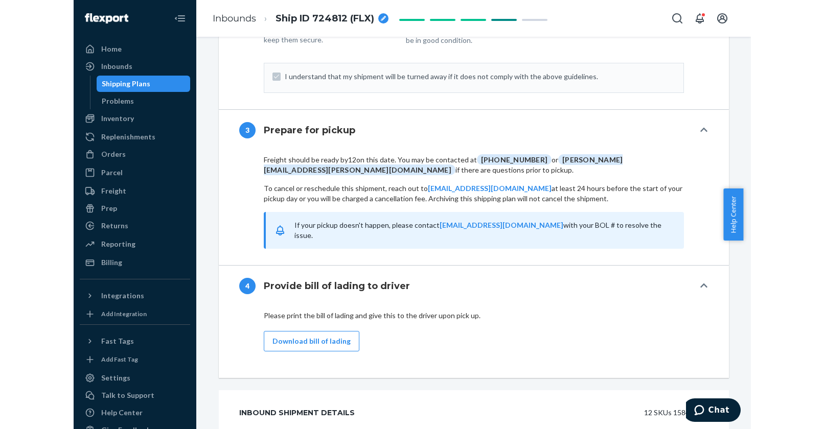
scroll to position [1088, 0]
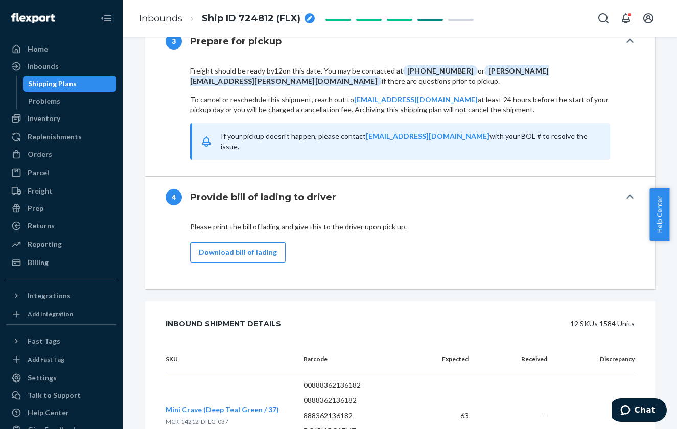
click at [654, 142] on div "Shipment Ready to ship Download Shipment ID 1245133 Flexport PO# 9944558 Shippi…" at bounding box center [400, 195] width 525 height 2463
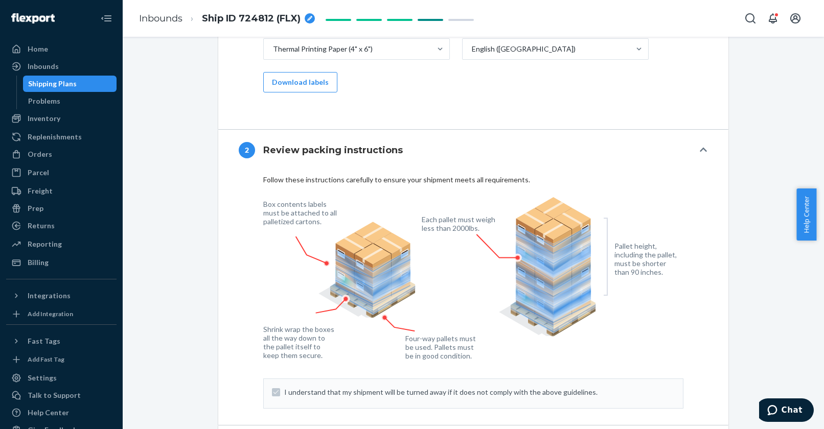
scroll to position [525, 0]
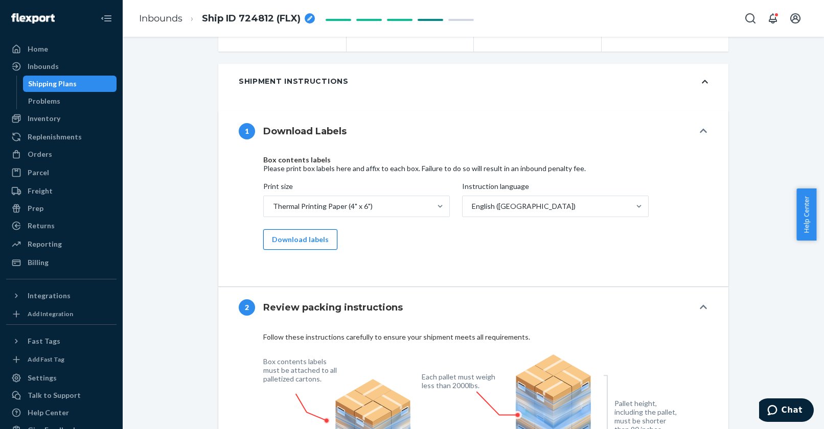
click at [295, 242] on button "Download labels" at bounding box center [300, 240] width 74 height 20
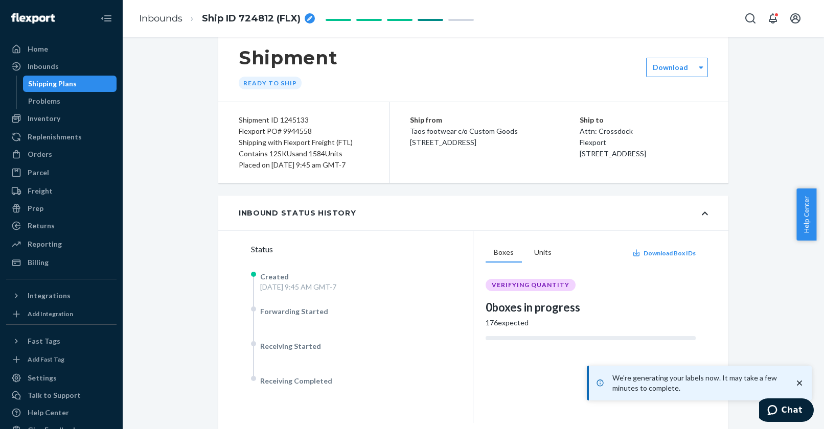
scroll to position [0, 0]
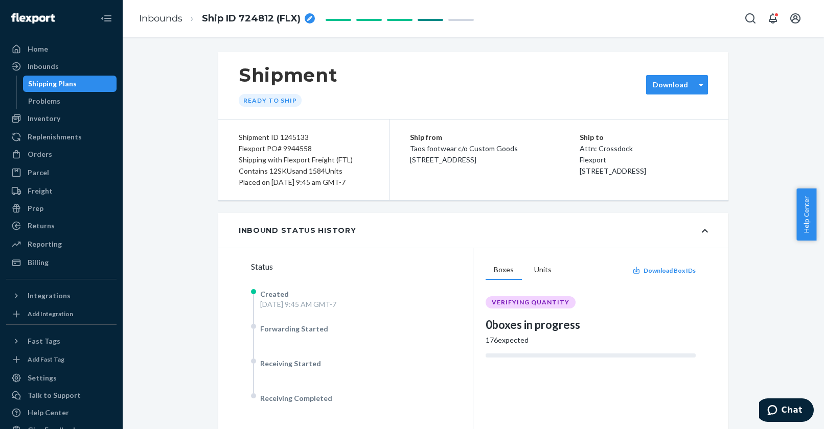
click at [654, 87] on label "Download" at bounding box center [670, 85] width 35 height 10
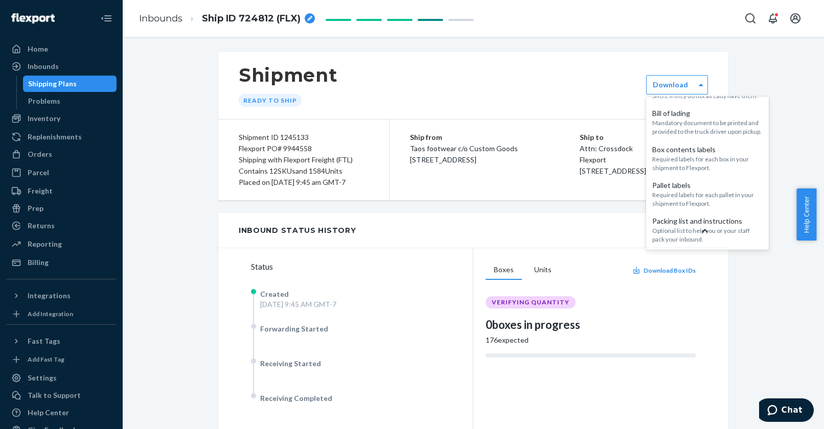
scroll to position [48, 0]
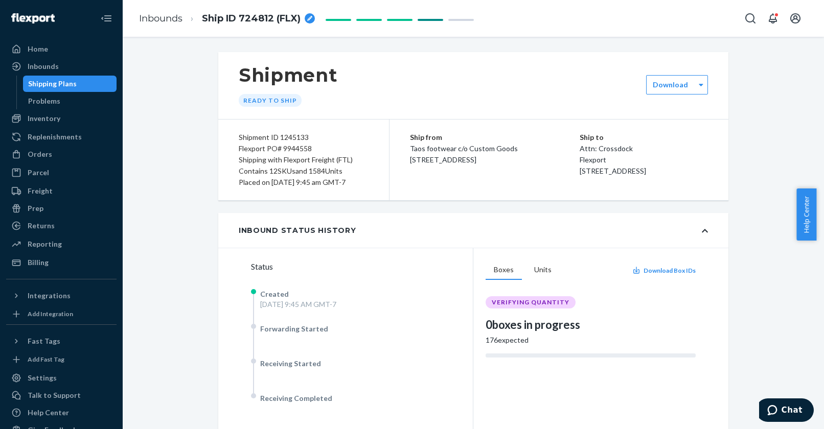
click at [654, 223] on div "Inbound Status History" at bounding box center [473, 230] width 510 height 35
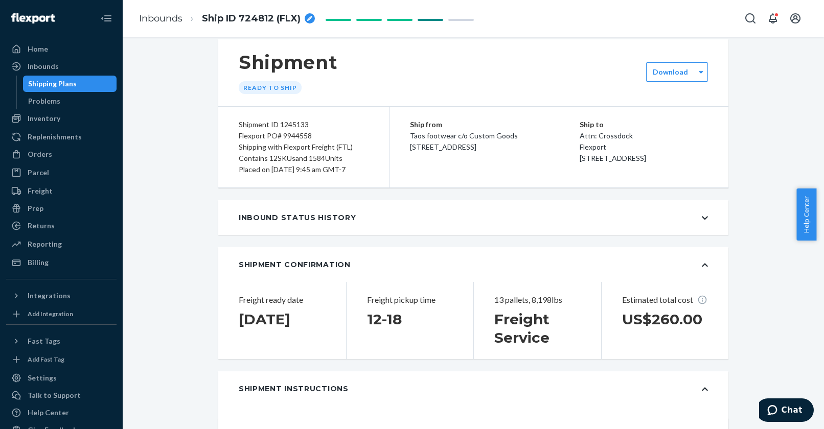
scroll to position [16, 0]
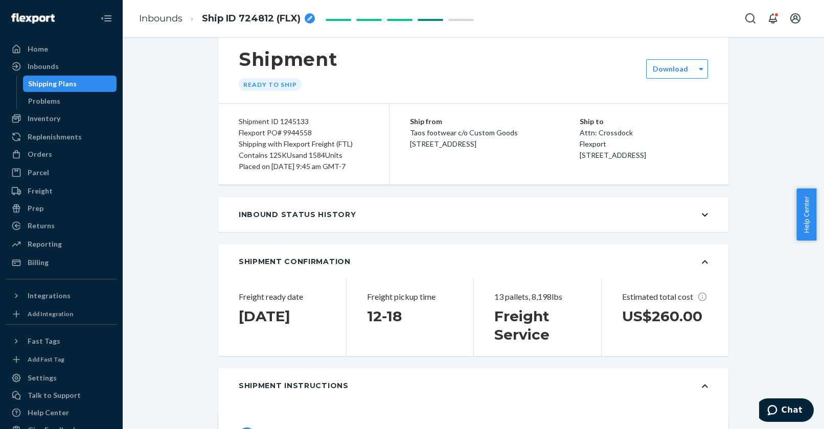
click at [654, 261] on icon at bounding box center [705, 263] width 6 height 4
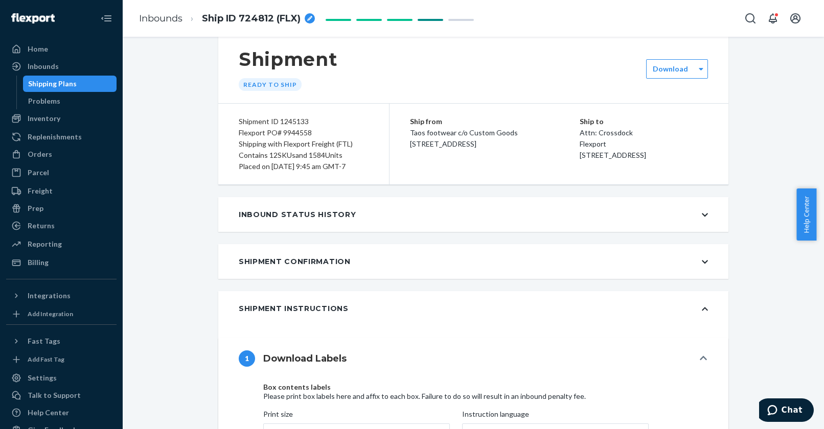
click at [654, 260] on icon at bounding box center [705, 262] width 6 height 7
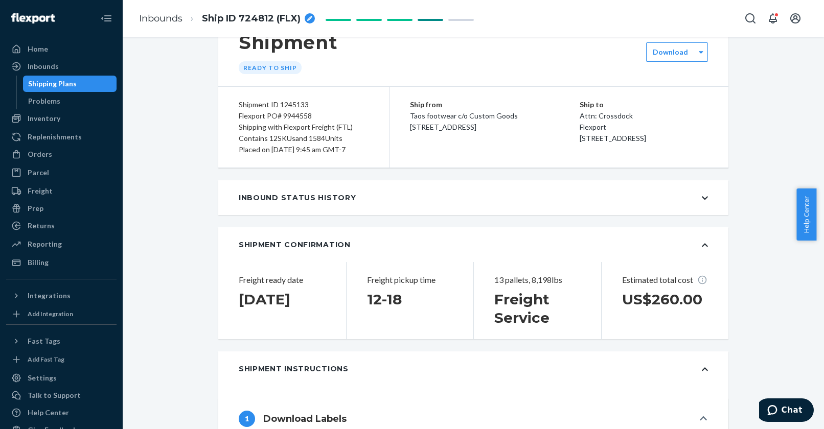
scroll to position [0, 0]
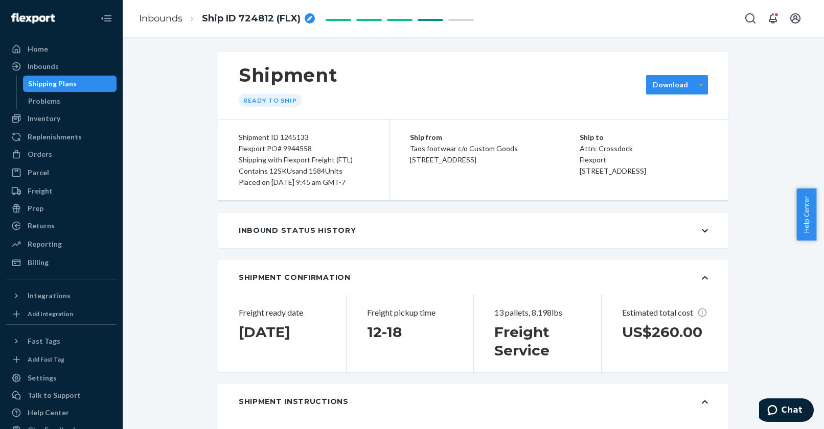
click at [654, 82] on div at bounding box center [701, 84] width 13 height 15
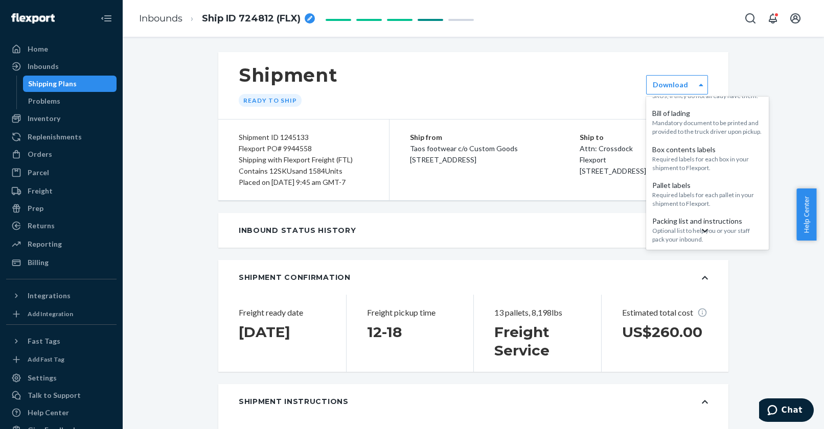
scroll to position [48, 0]
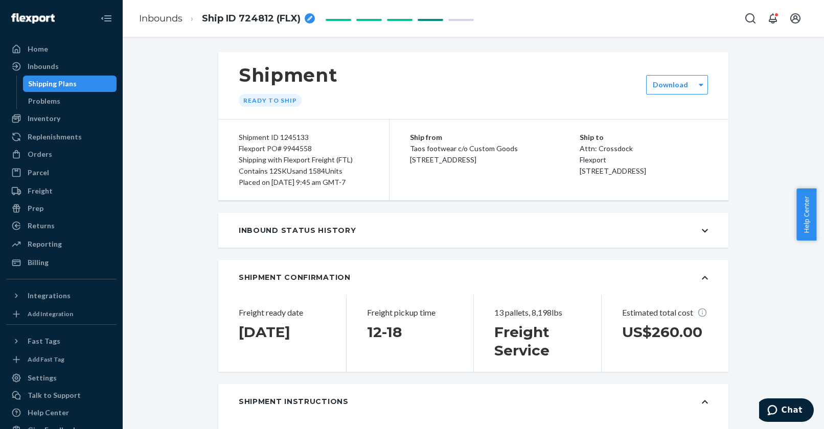
click at [654, 220] on div "Inbound Status History" at bounding box center [473, 230] width 510 height 35
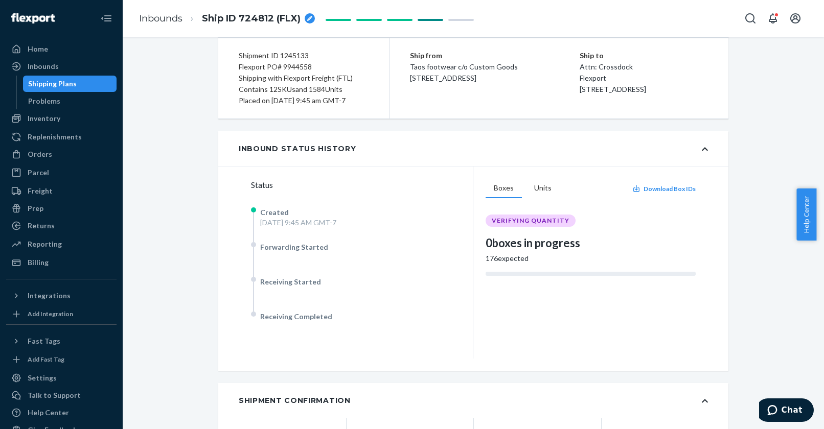
scroll to position [0, 0]
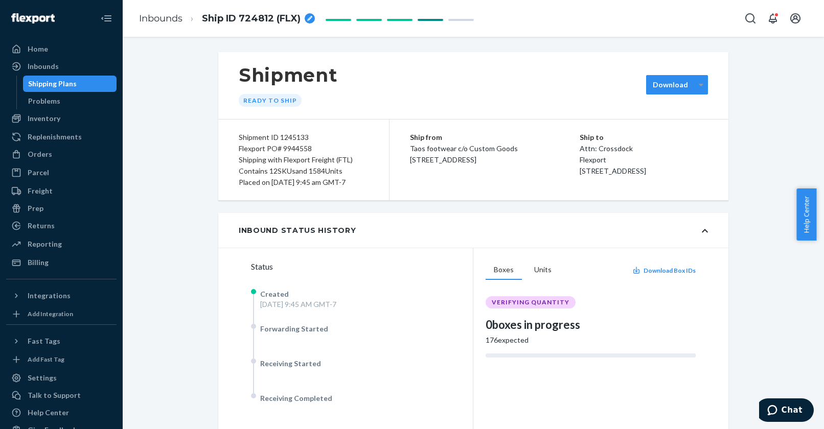
click at [654, 87] on icon at bounding box center [701, 84] width 5 height 7
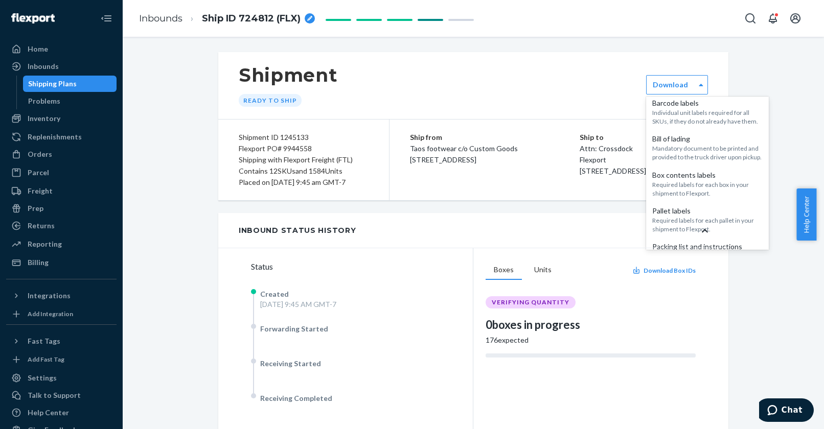
scroll to position [48, 0]
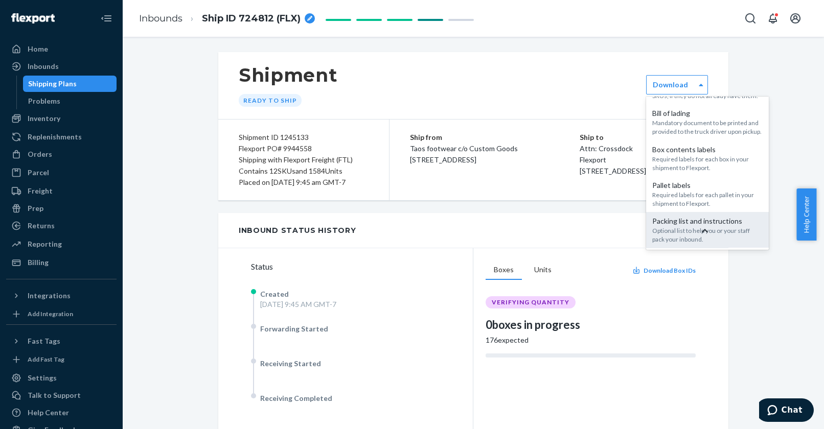
click at [654, 227] on div "Optional list to help you or your staff pack your inbound." at bounding box center [707, 234] width 110 height 17
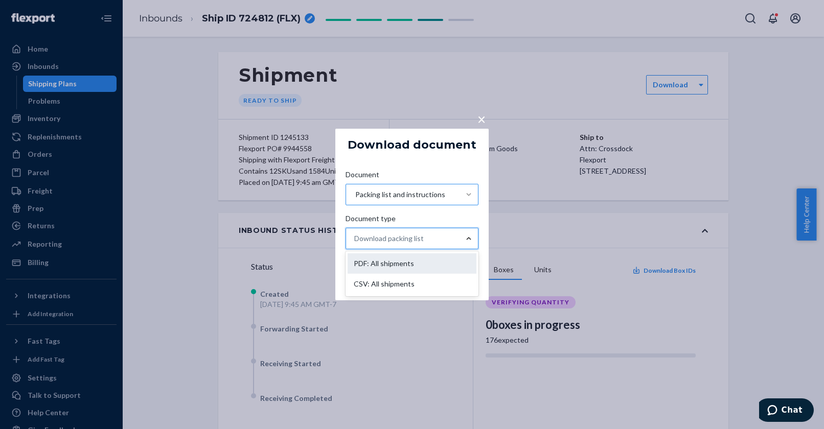
click at [428, 262] on div "PDF: All shipments" at bounding box center [412, 264] width 129 height 20
click at [355, 244] on input "Document type option PDF: All shipments focused, 1 of 2. 2 results available. U…" at bounding box center [354, 239] width 1 height 10
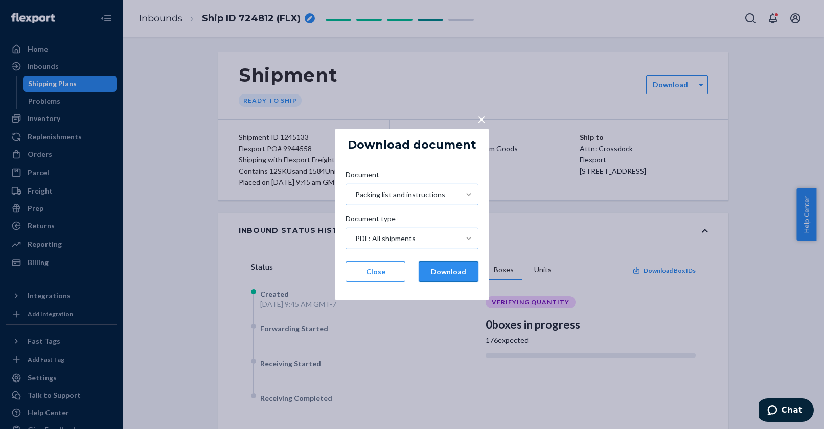
click at [455, 272] on button "Download" at bounding box center [449, 272] width 60 height 20
click at [376, 272] on button "Close" at bounding box center [376, 272] width 60 height 20
